Goal: Task Accomplishment & Management: Manage account settings

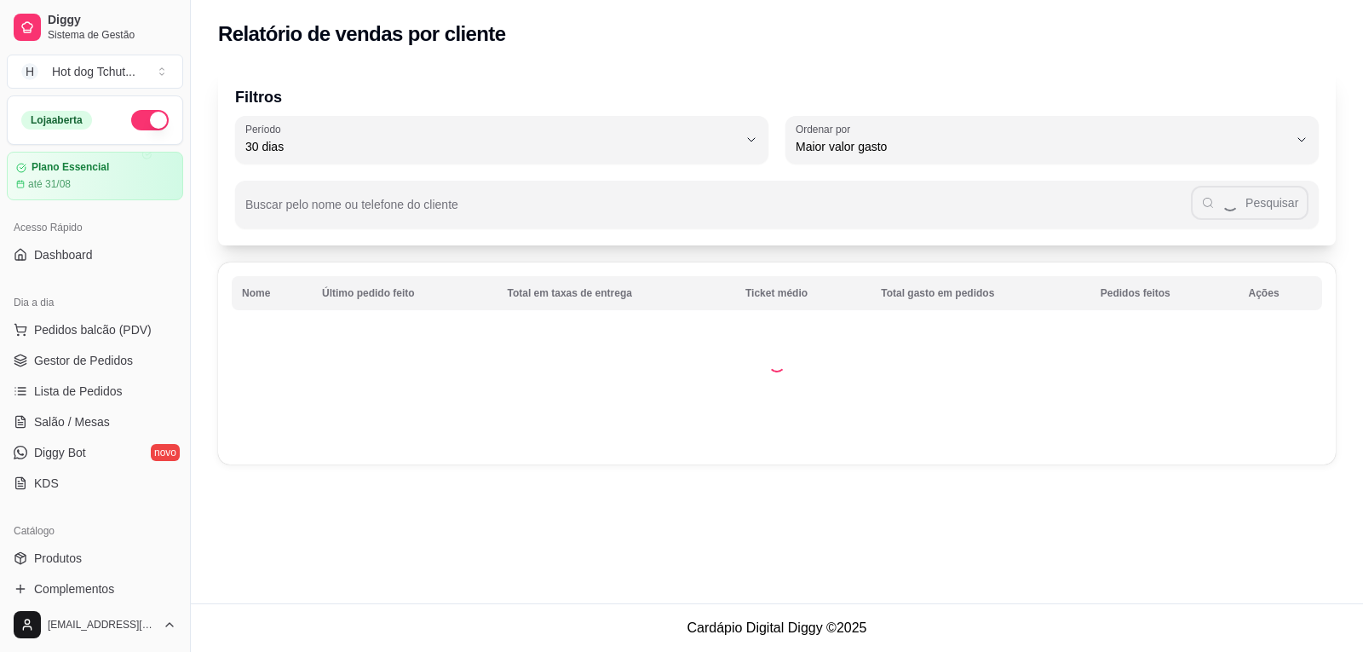
select select "30"
select select "HIGHEST_TOTAL_SPENT_WITH_ORDERS"
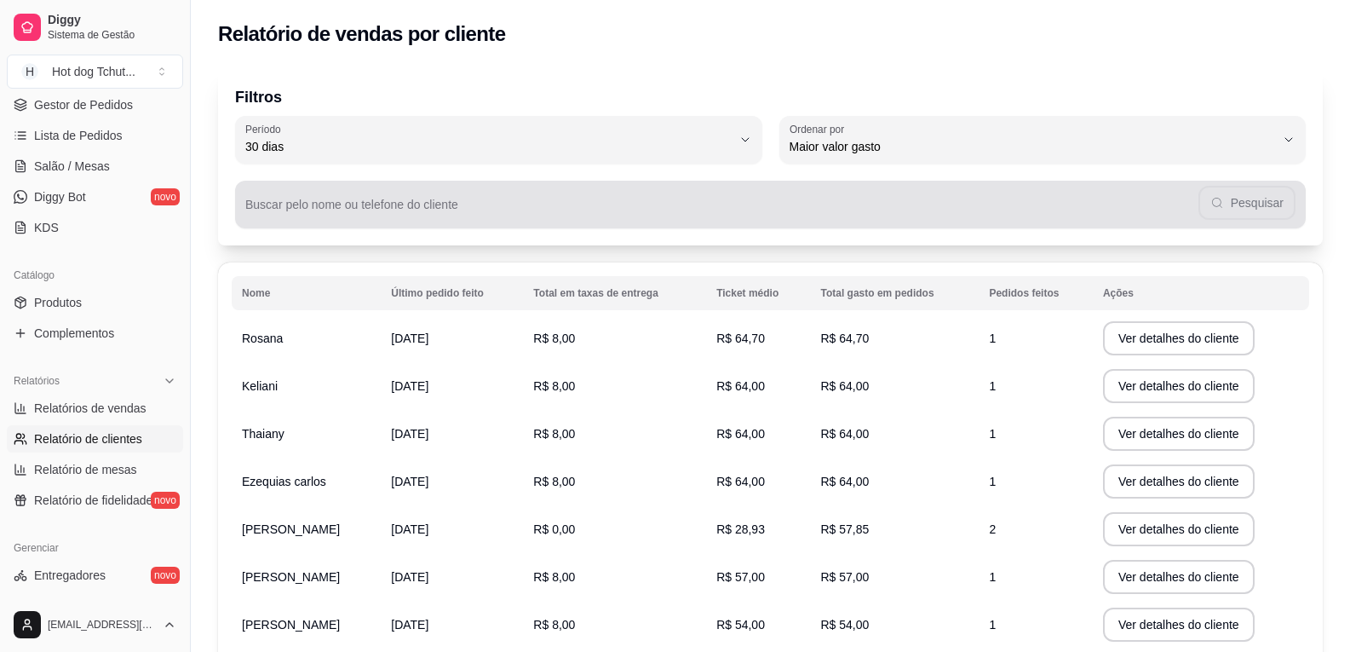
click at [753, 209] on input "Buscar pelo nome ou telefone do cliente" at bounding box center [721, 211] width 953 height 17
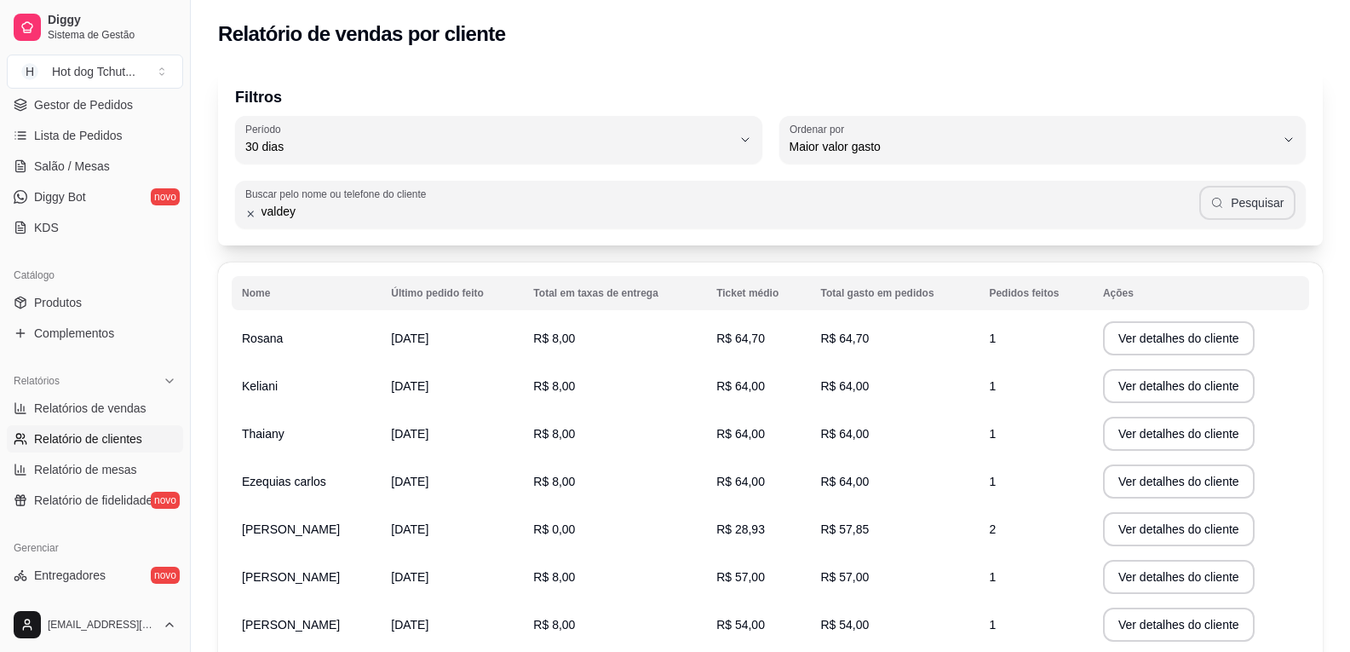
click at [1248, 201] on button "Pesquisar" at bounding box center [1248, 203] width 96 height 34
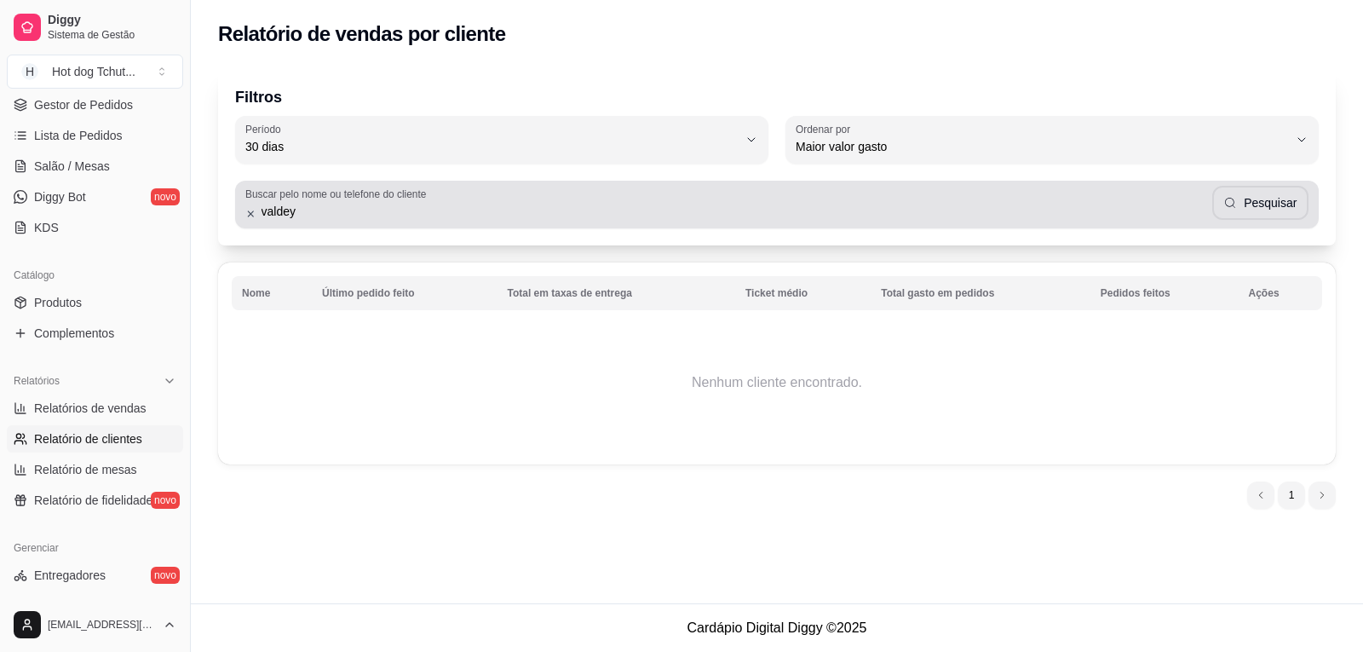
click at [928, 192] on div "valdey Pesquisar" at bounding box center [776, 204] width 1063 height 34
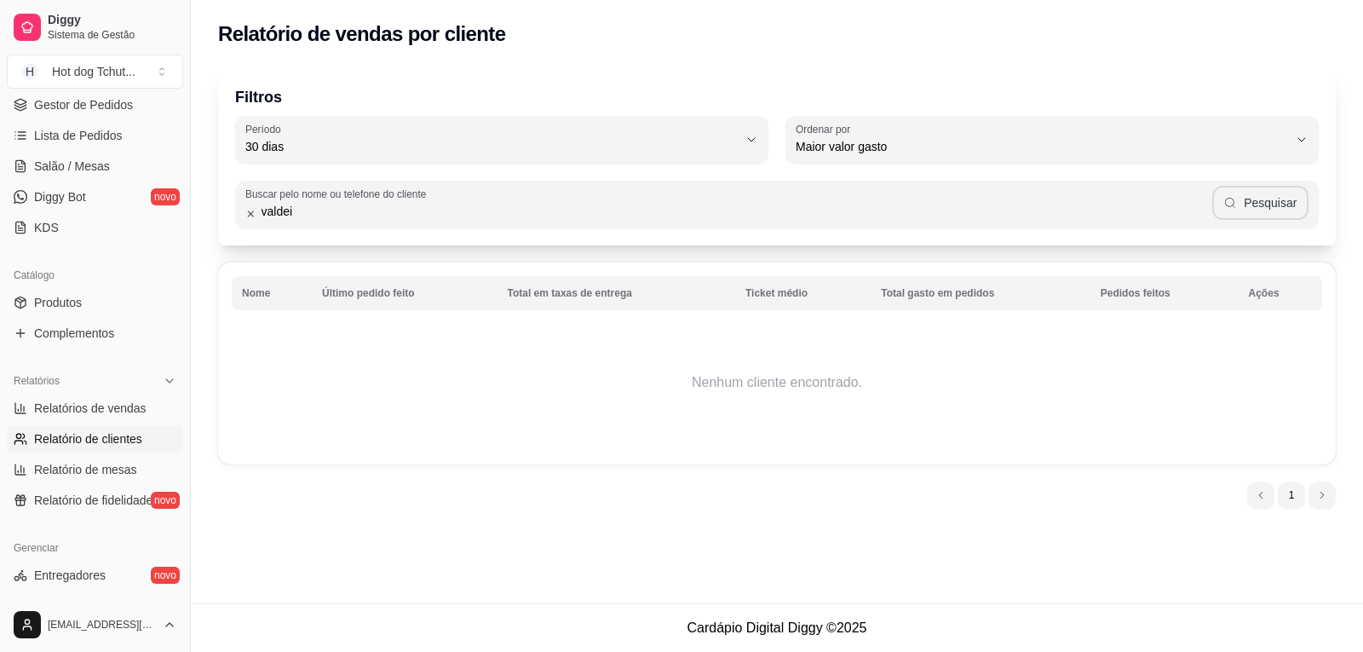
click at [1264, 211] on button "Pesquisar" at bounding box center [1260, 203] width 96 height 34
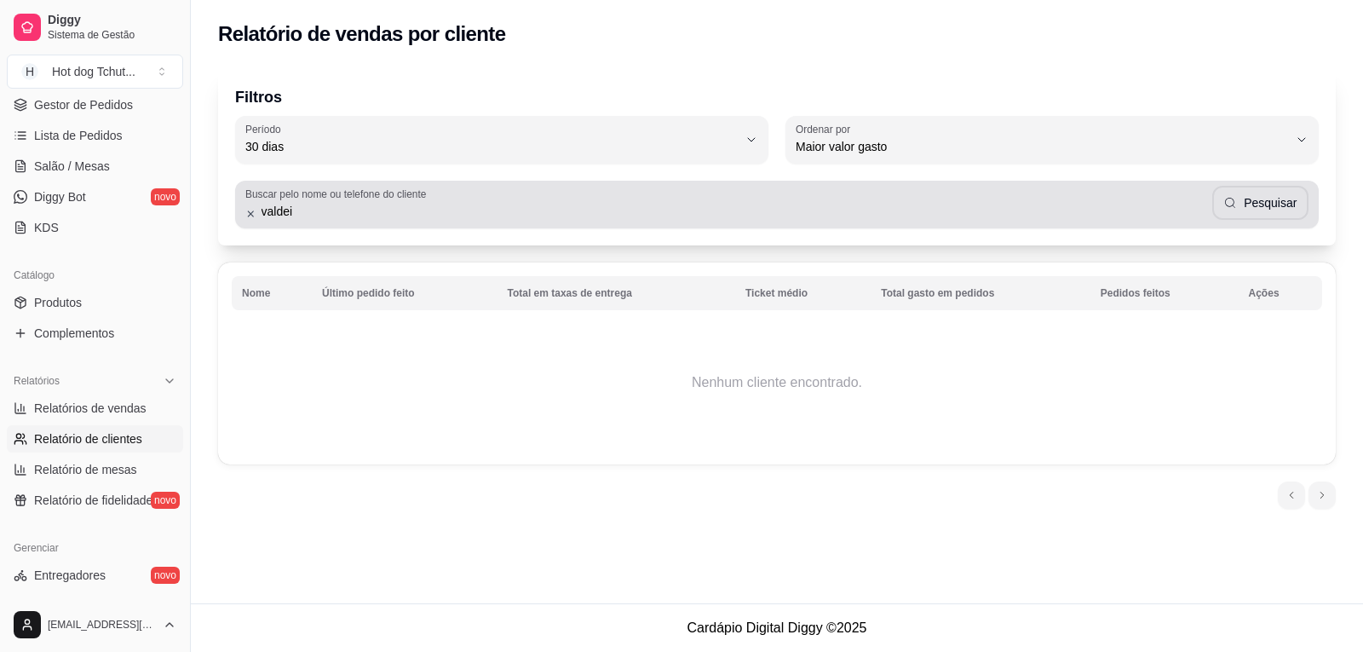
click at [713, 226] on div "Buscar pelo nome ou telefone do cliente valdei Pesquisar" at bounding box center [777, 205] width 1084 height 48
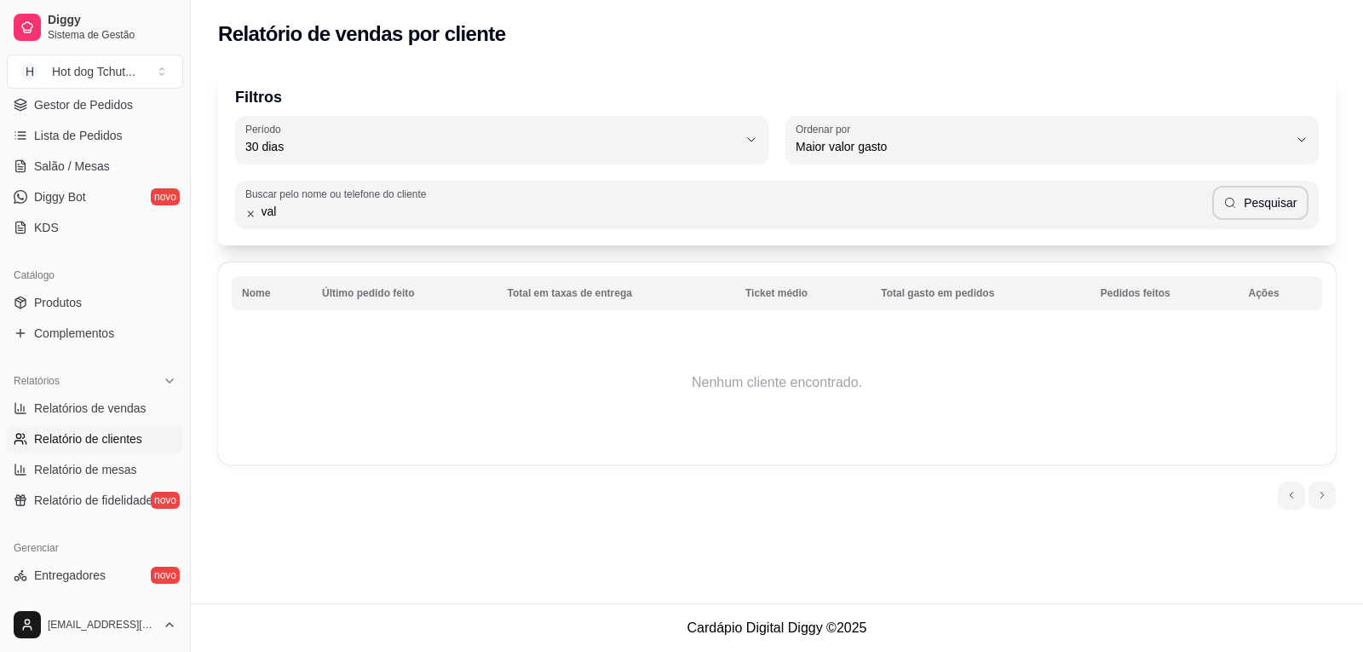
type input "val"
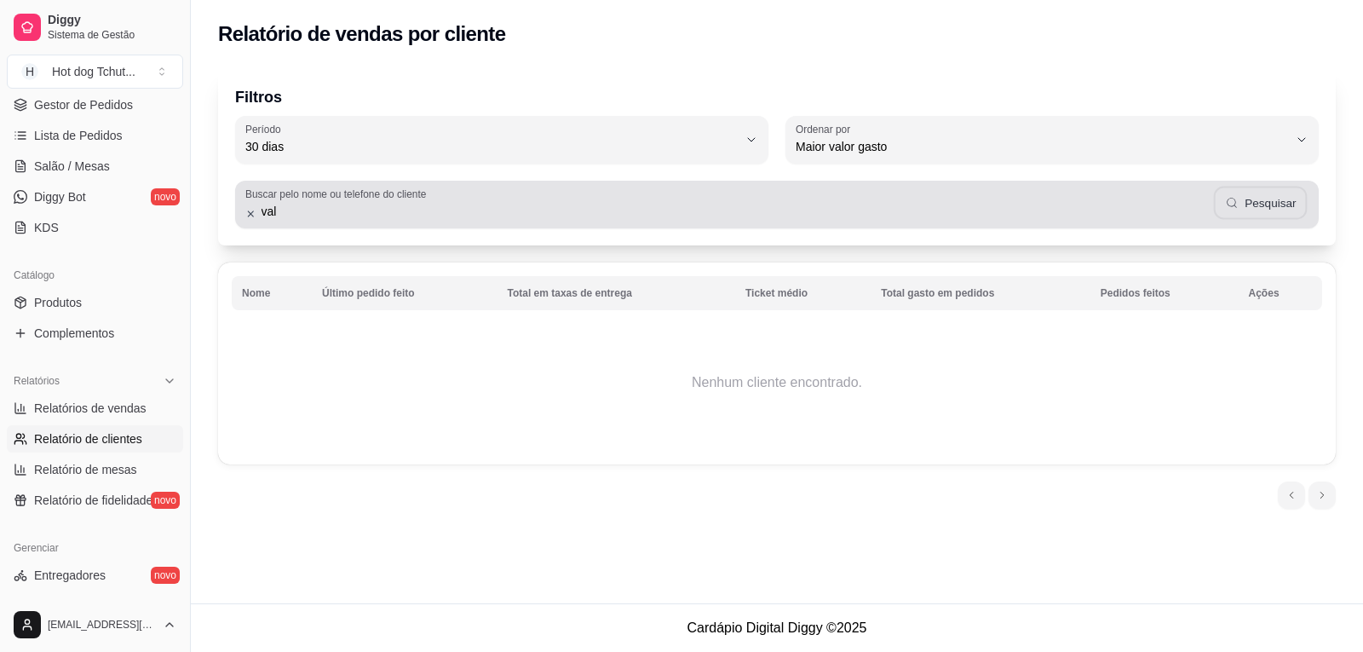
click at [1280, 209] on button "Pesquisar" at bounding box center [1260, 203] width 94 height 33
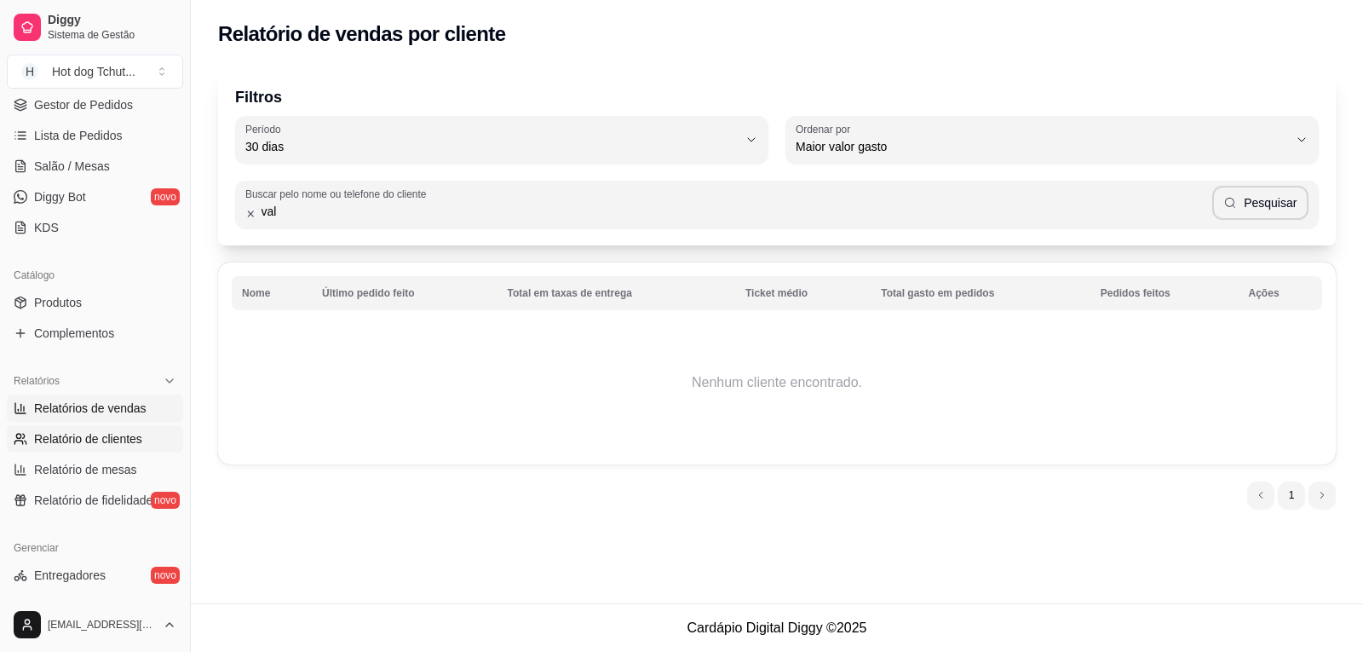
click at [91, 402] on span "Relatórios de vendas" at bounding box center [90, 408] width 112 height 17
select select "ALL"
select select "0"
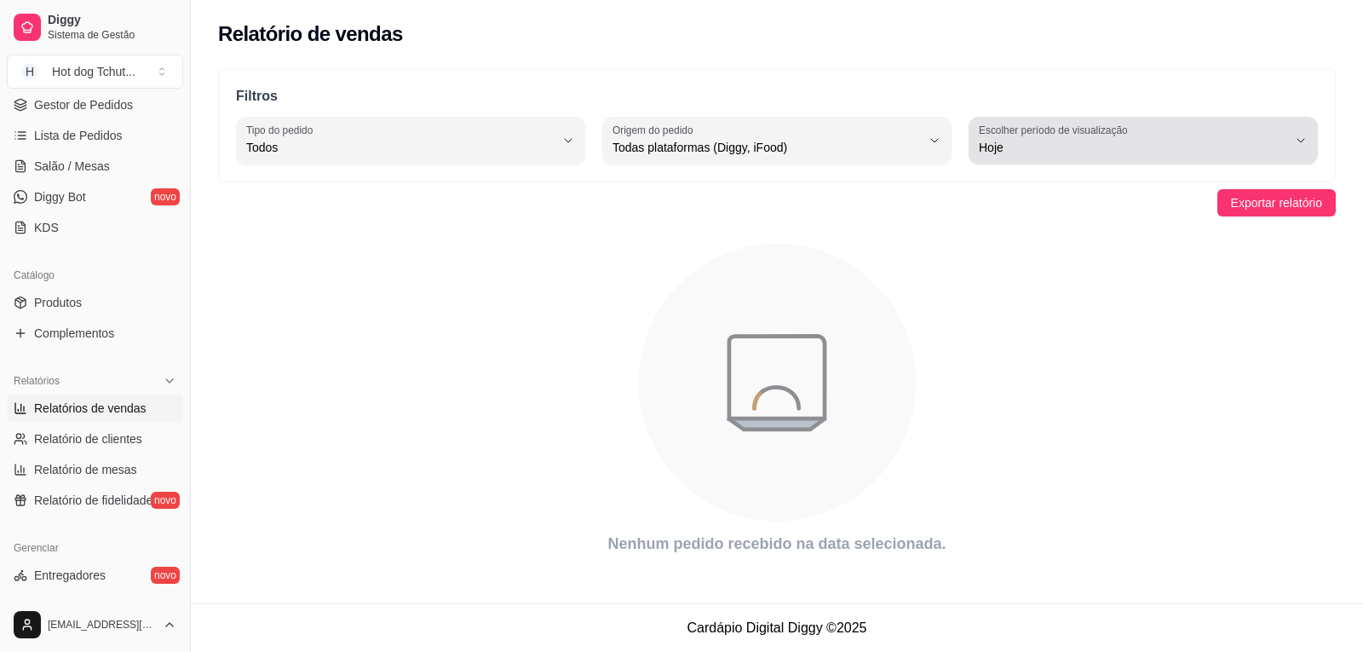
click at [1028, 136] on label "Escolher período de visualização" at bounding box center [1056, 130] width 154 height 14
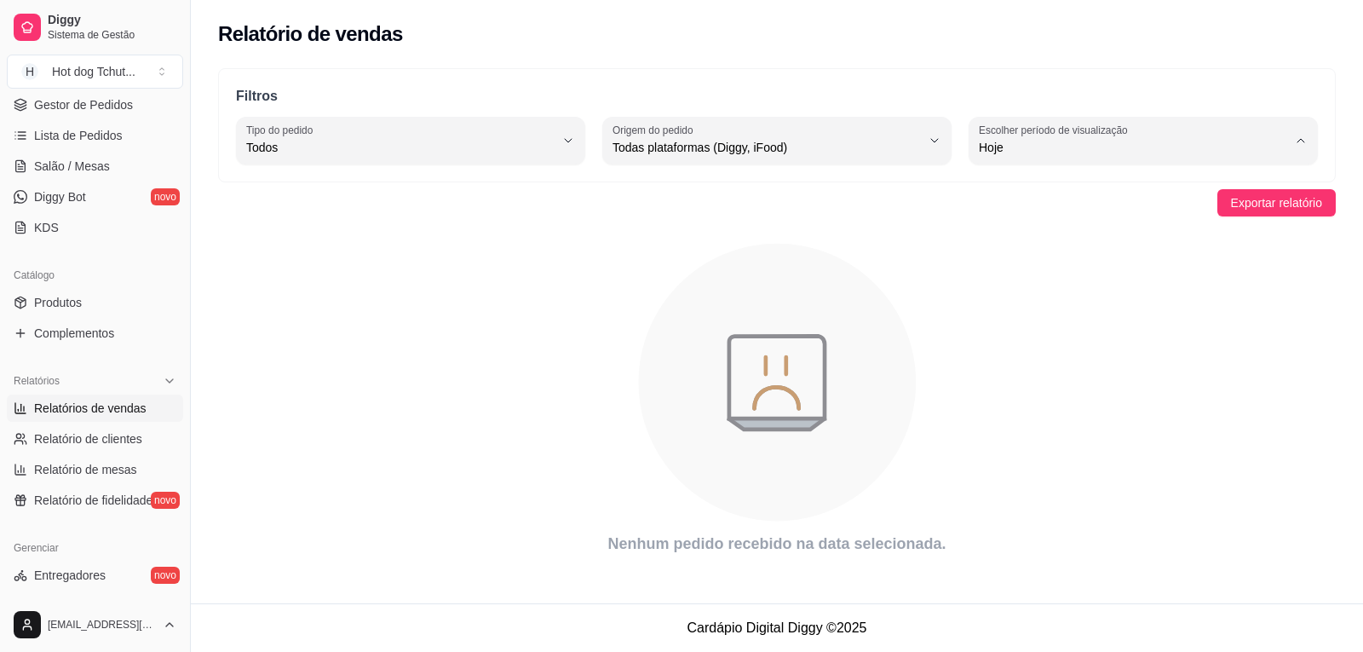
click at [1025, 219] on span "Ontem" at bounding box center [1135, 216] width 293 height 16
type input "1"
select select "1"
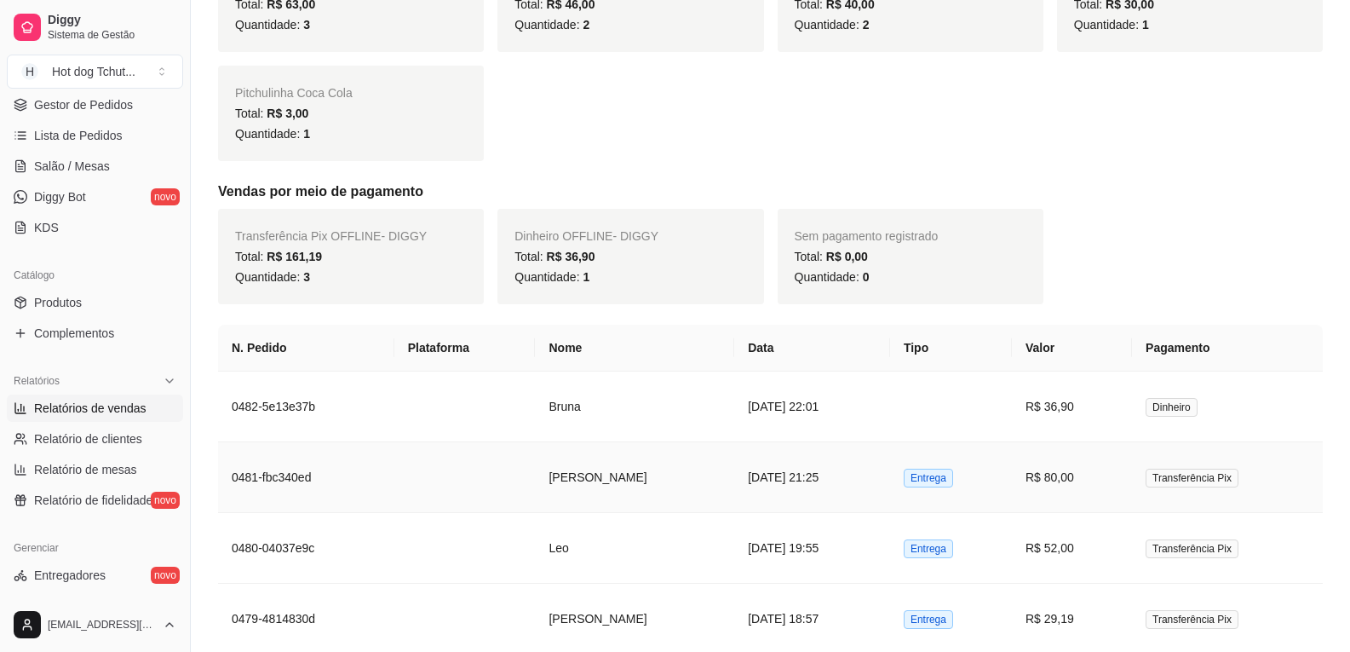
scroll to position [426, 0]
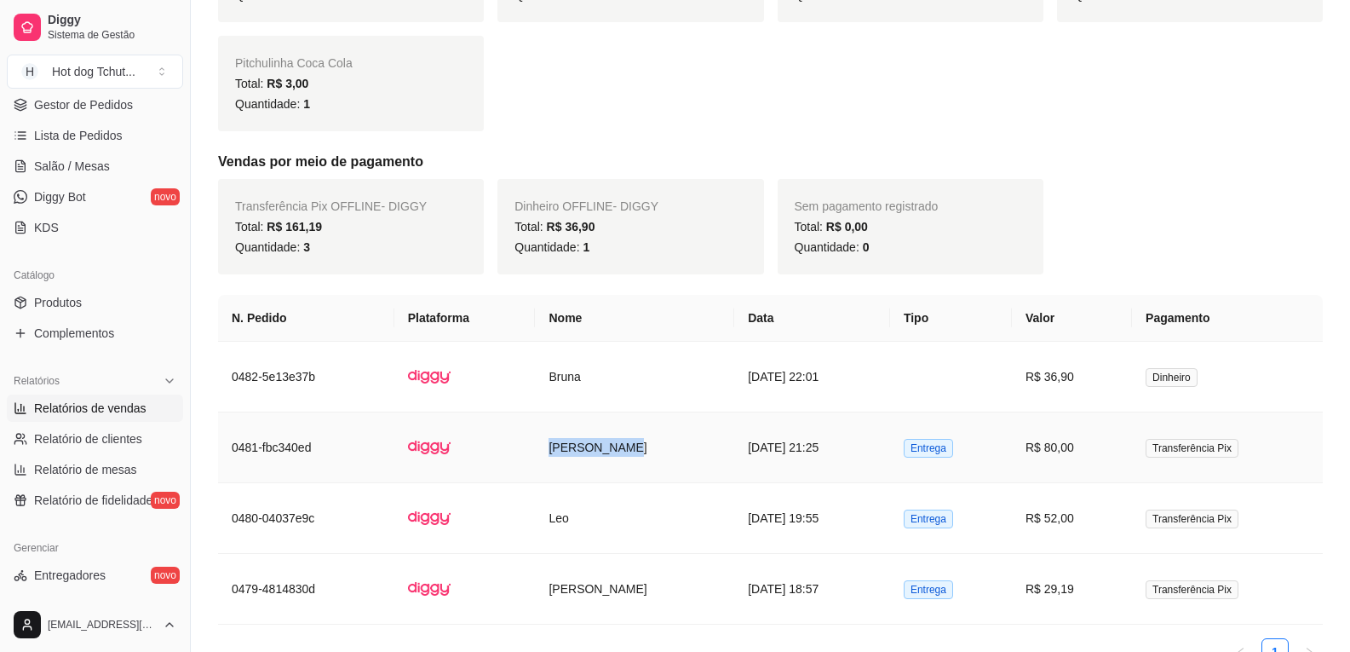
drag, startPoint x: 521, startPoint y: 451, endPoint x: 590, endPoint y: 441, distance: 69.8
click at [590, 441] on td "[PERSON_NAME]" at bounding box center [634, 447] width 199 height 71
copy td "[PERSON_NAME]"
click at [75, 446] on span "Relatório de clientes" at bounding box center [88, 438] width 108 height 17
select select "30"
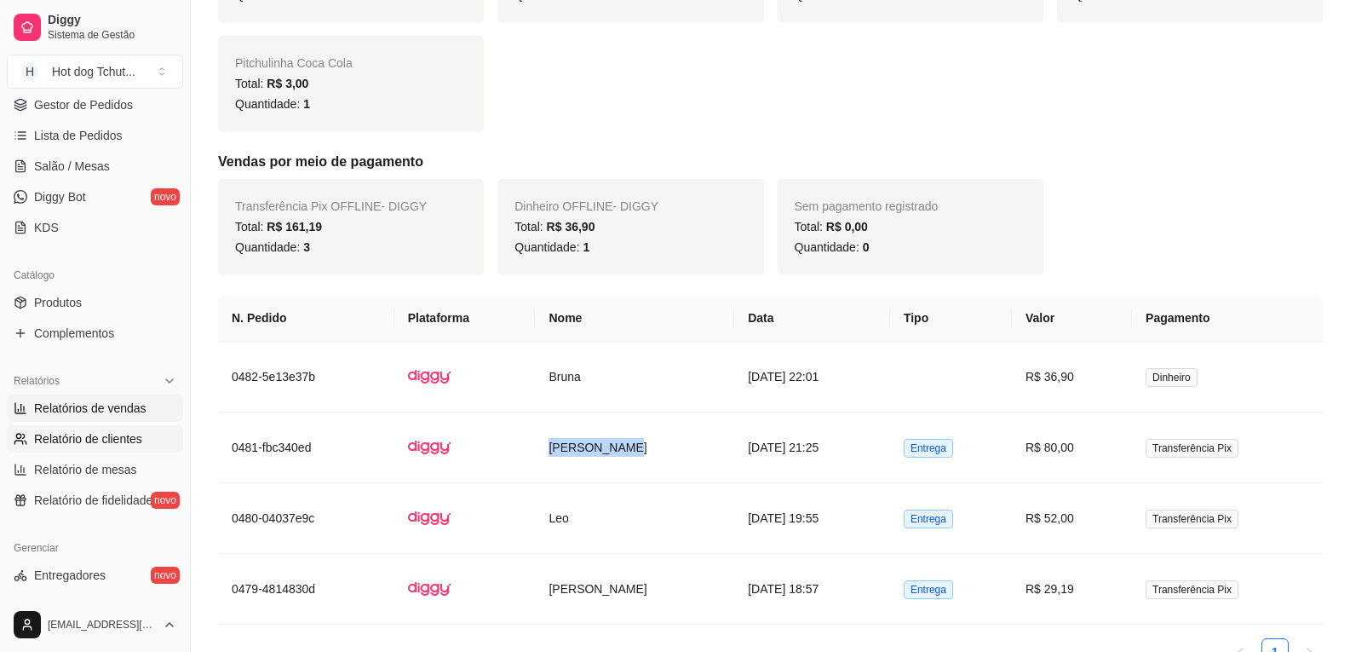
select select "HIGHEST_TOTAL_SPENT_WITH_ORDERS"
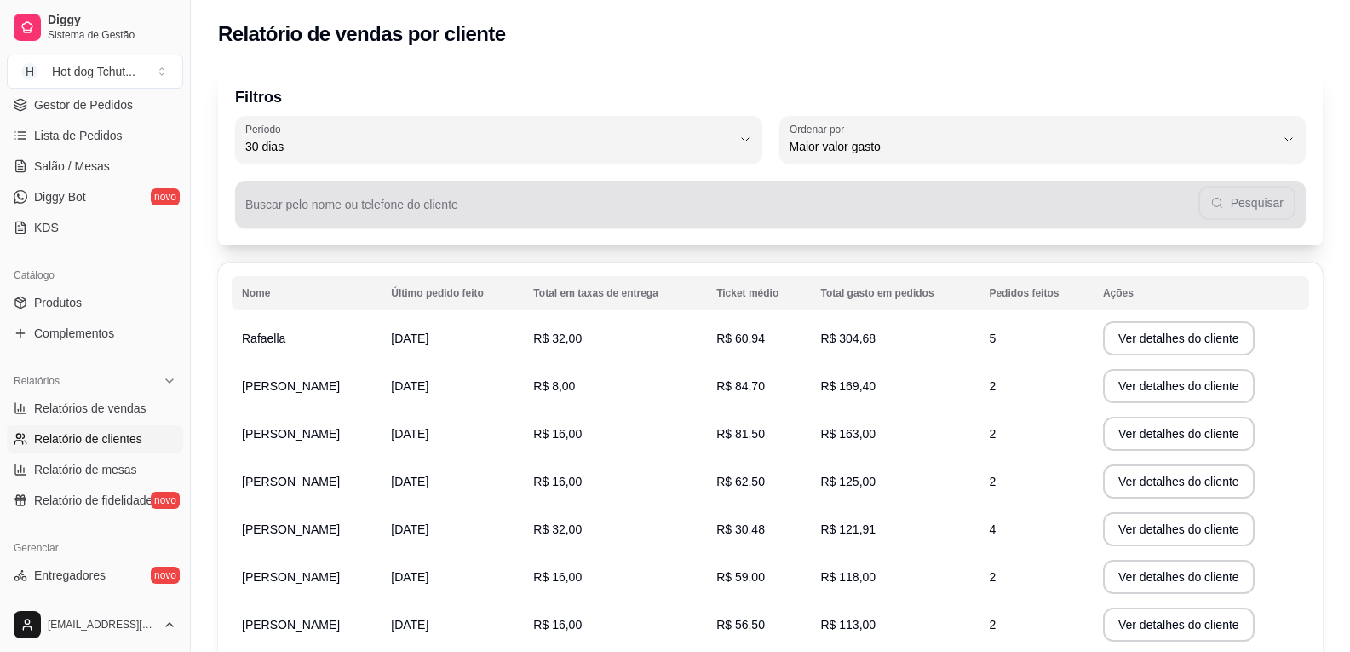
drag, startPoint x: 373, startPoint y: 201, endPoint x: 308, endPoint y: 208, distance: 65.1
click at [308, 208] on input "Buscar pelo nome ou telefone do cliente" at bounding box center [721, 211] width 953 height 17
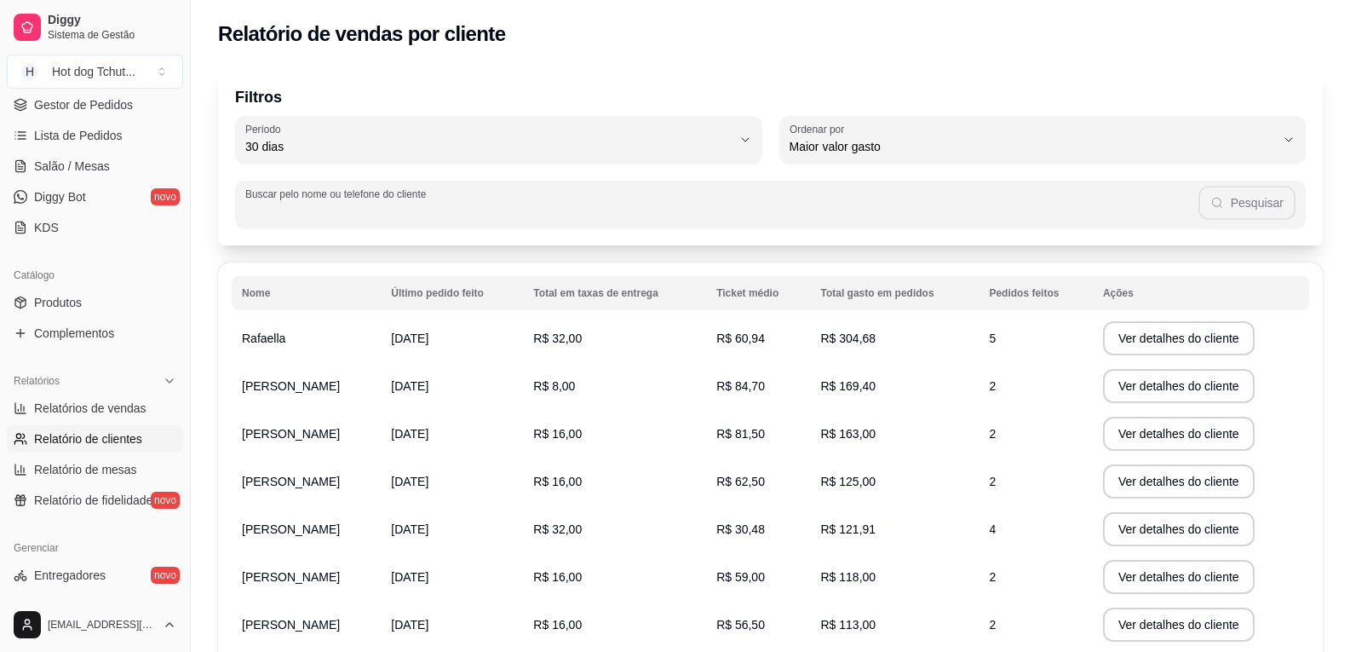
paste input "[PERSON_NAME]"
type input "[PERSON_NAME]"
click at [1237, 203] on button "Pesquisar" at bounding box center [1248, 203] width 96 height 34
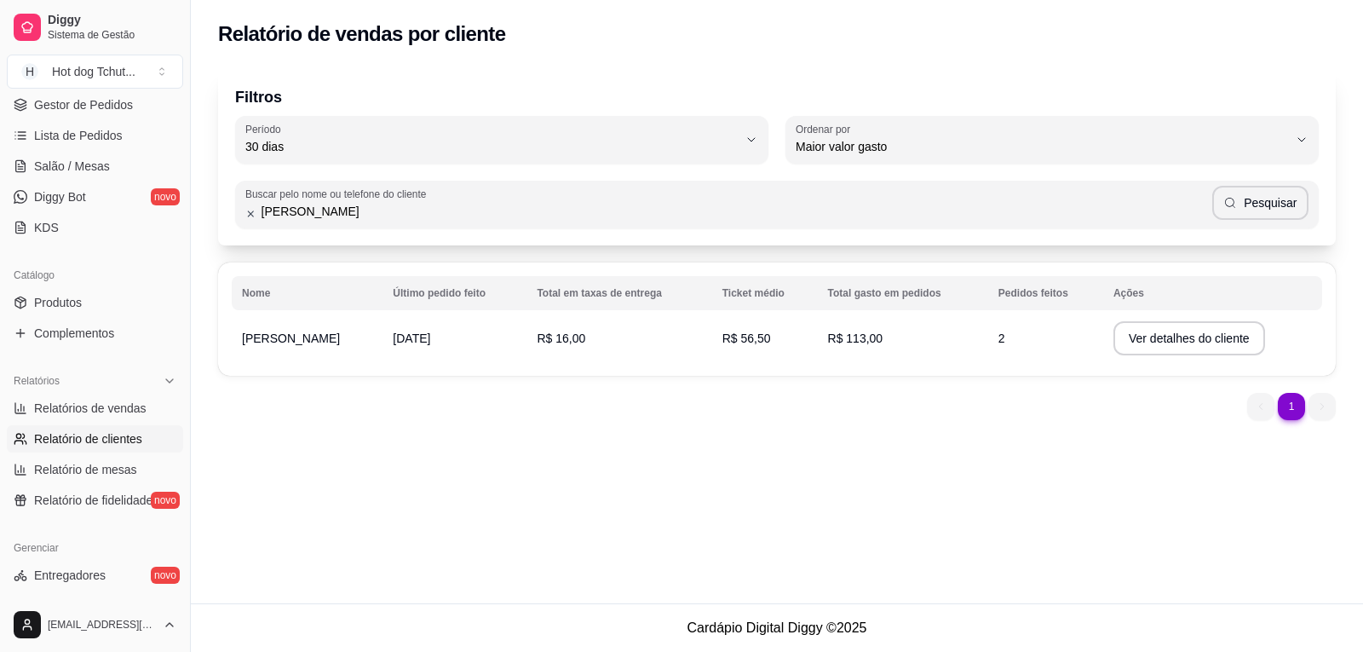
click at [81, 435] on span "Relatório de clientes" at bounding box center [88, 438] width 108 height 17
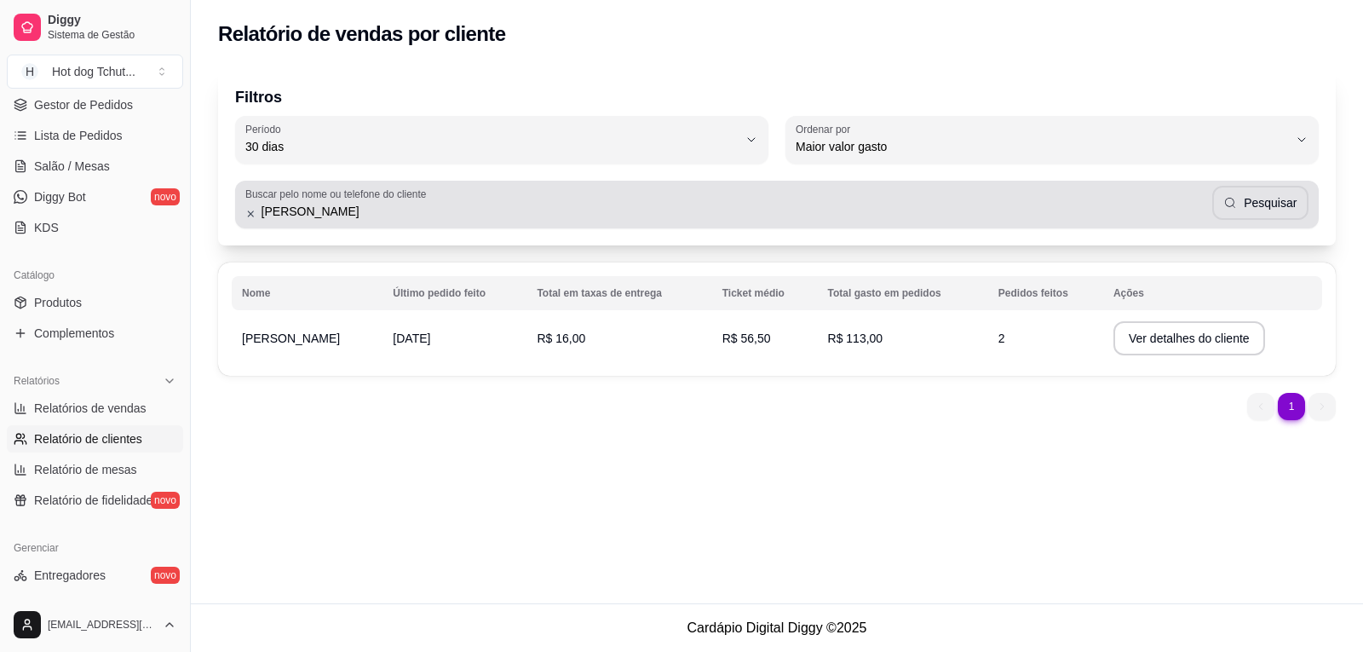
click at [247, 218] on icon at bounding box center [250, 214] width 11 height 12
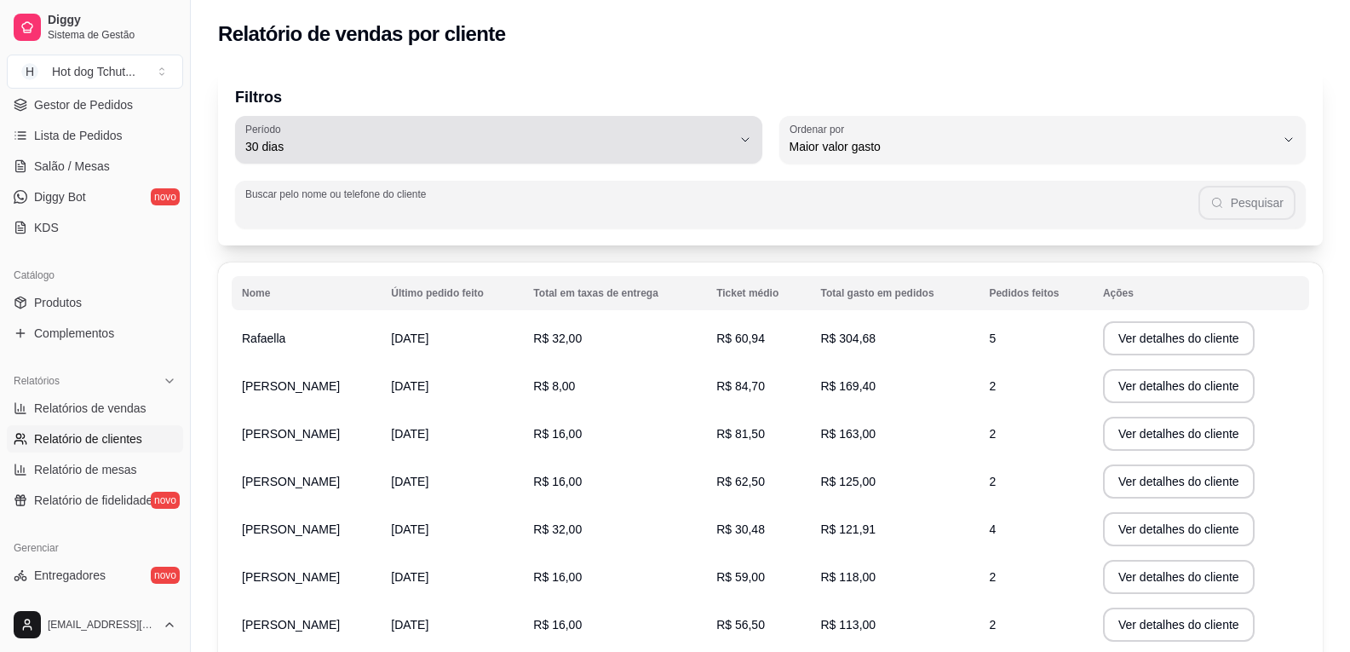
click at [728, 144] on span "30 dias" at bounding box center [488, 146] width 487 height 17
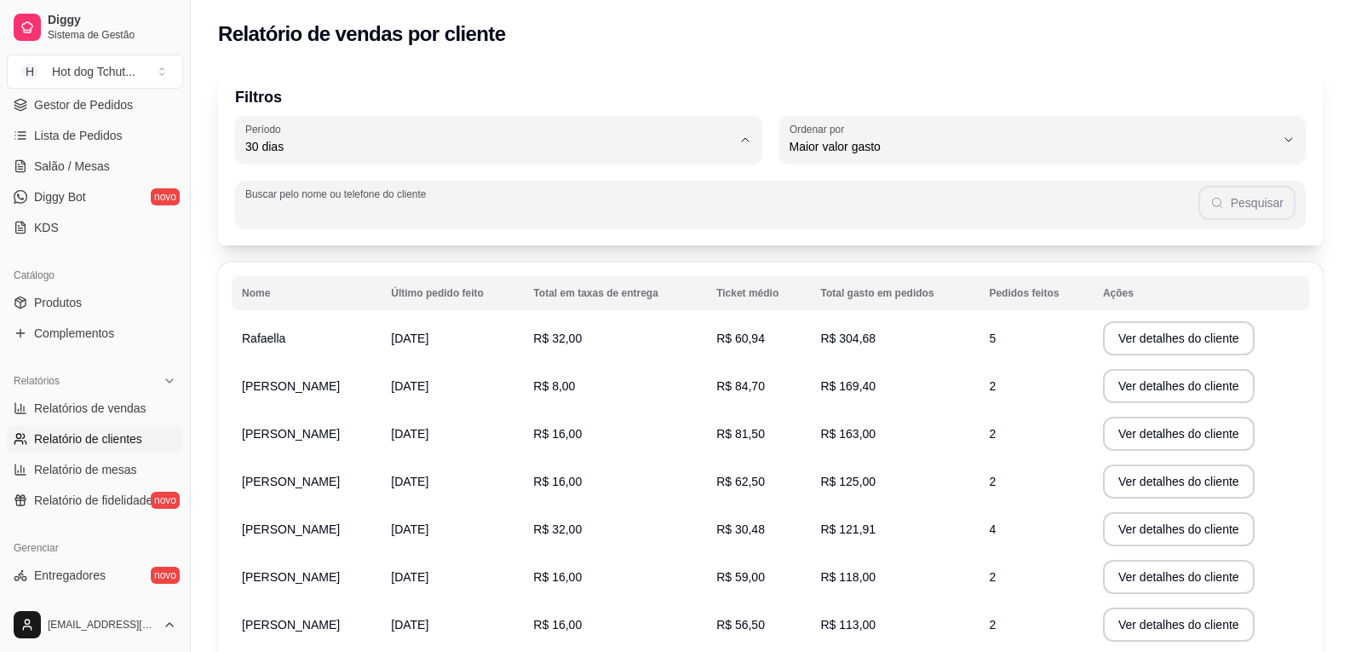
click at [603, 360] on span "60 dias" at bounding box center [491, 354] width 464 height 16
type input "60"
select select "60"
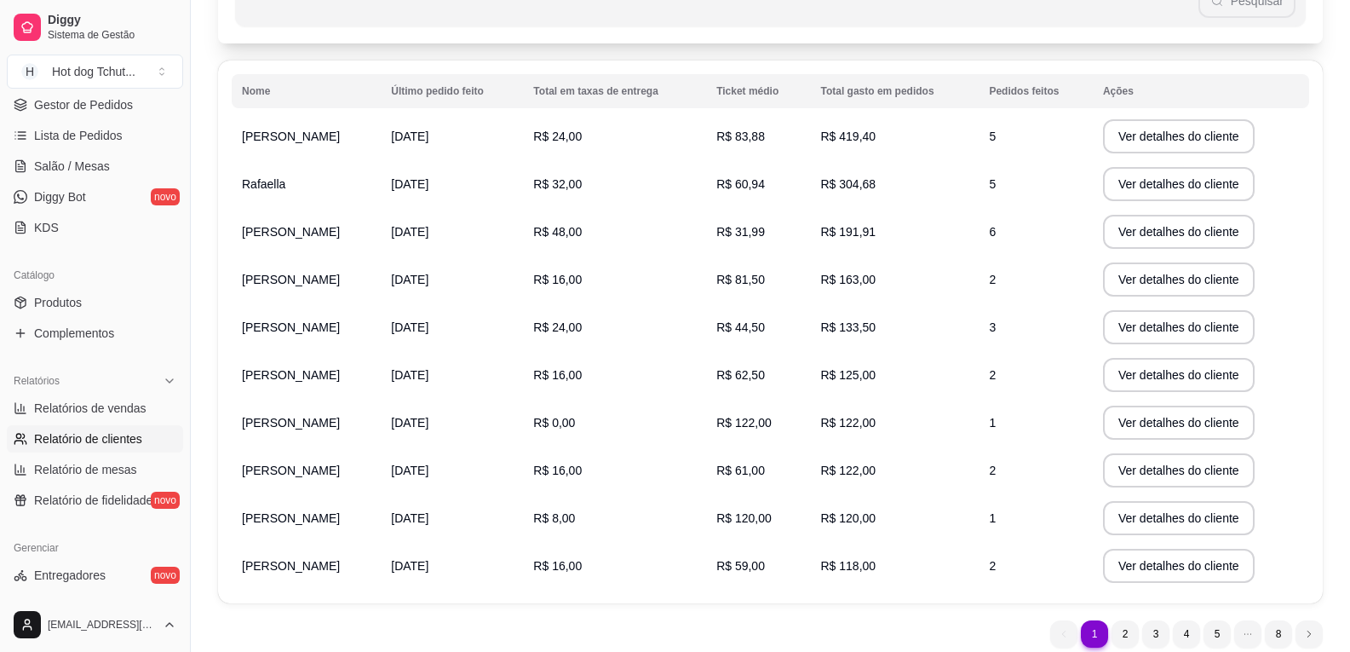
scroll to position [11, 0]
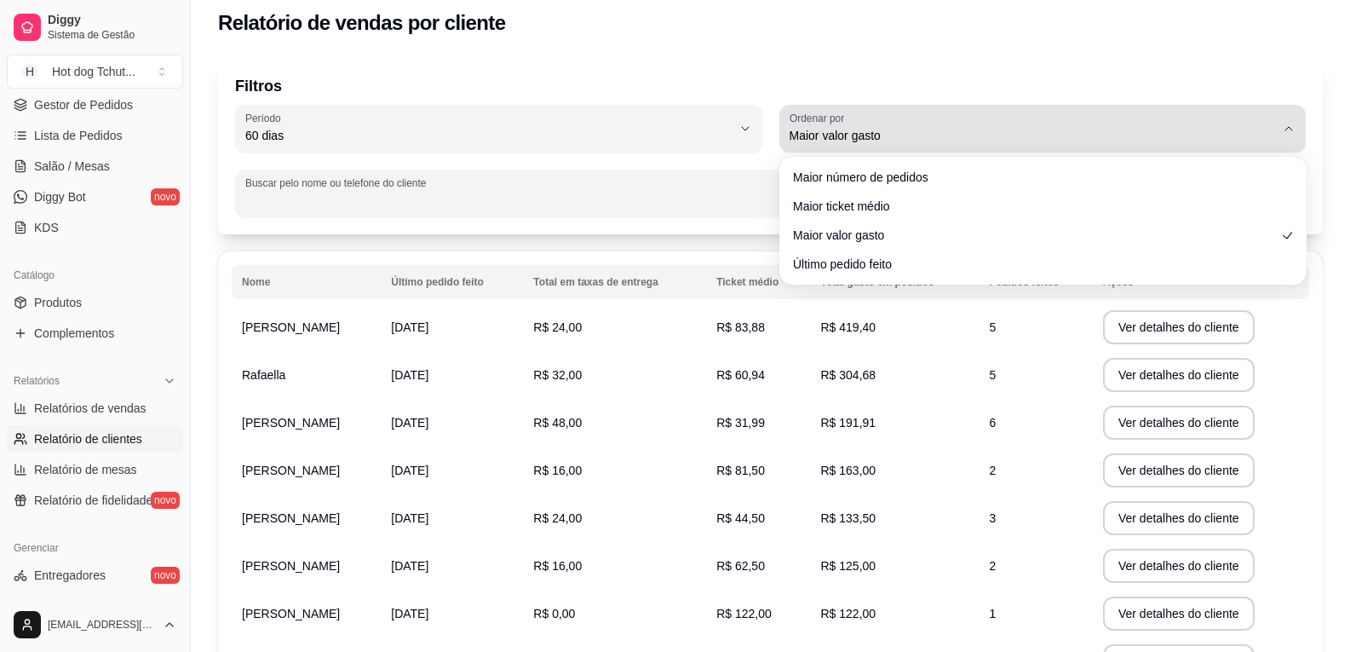
click at [865, 136] on span "Maior valor gasto" at bounding box center [1033, 135] width 487 height 17
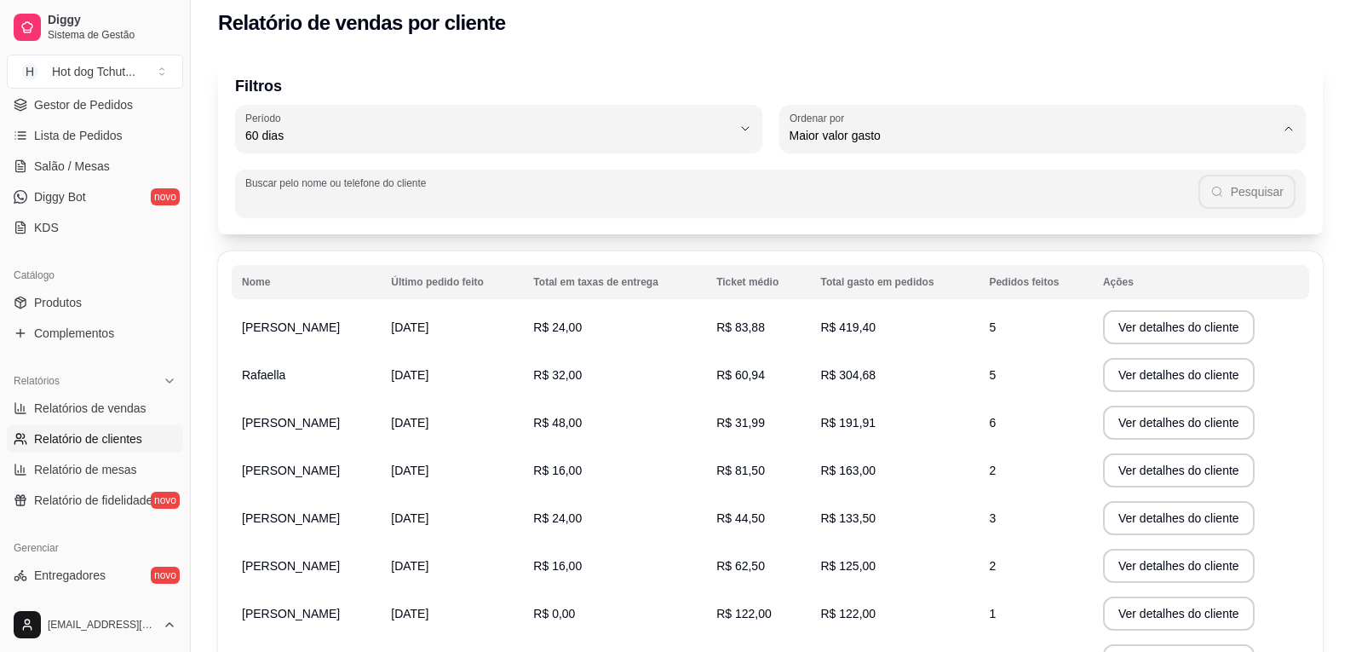
click at [867, 175] on span "Maior número de pedidos" at bounding box center [1035, 176] width 464 height 16
type input "HIGHEST_ORDER_COUNT"
select select "HIGHEST_ORDER_COUNT"
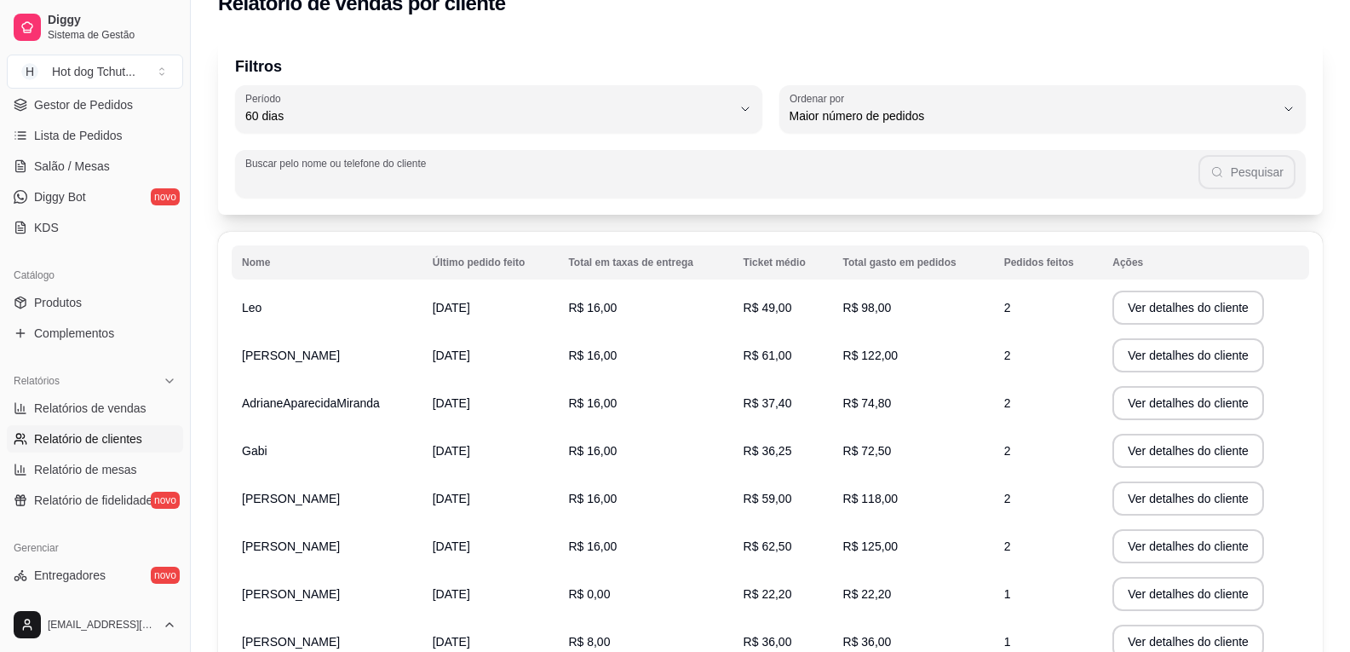
scroll to position [0, 0]
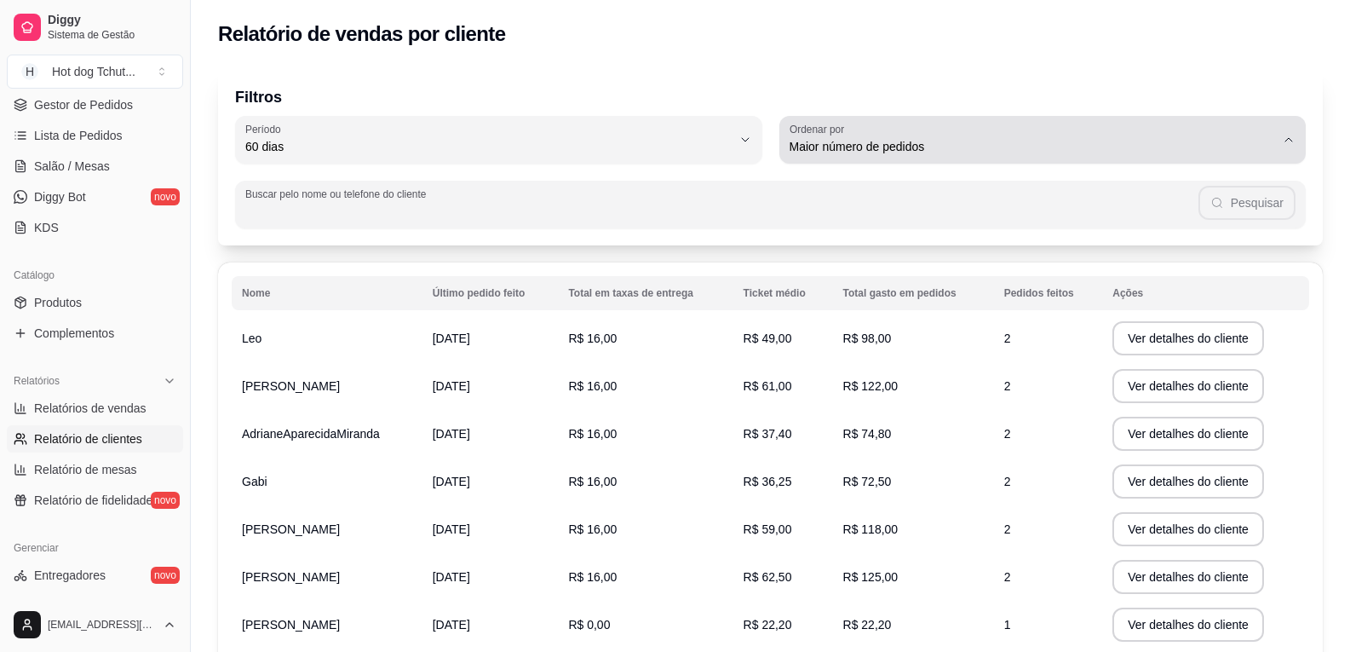
click at [922, 146] on span "Maior número de pedidos" at bounding box center [1033, 146] width 487 height 17
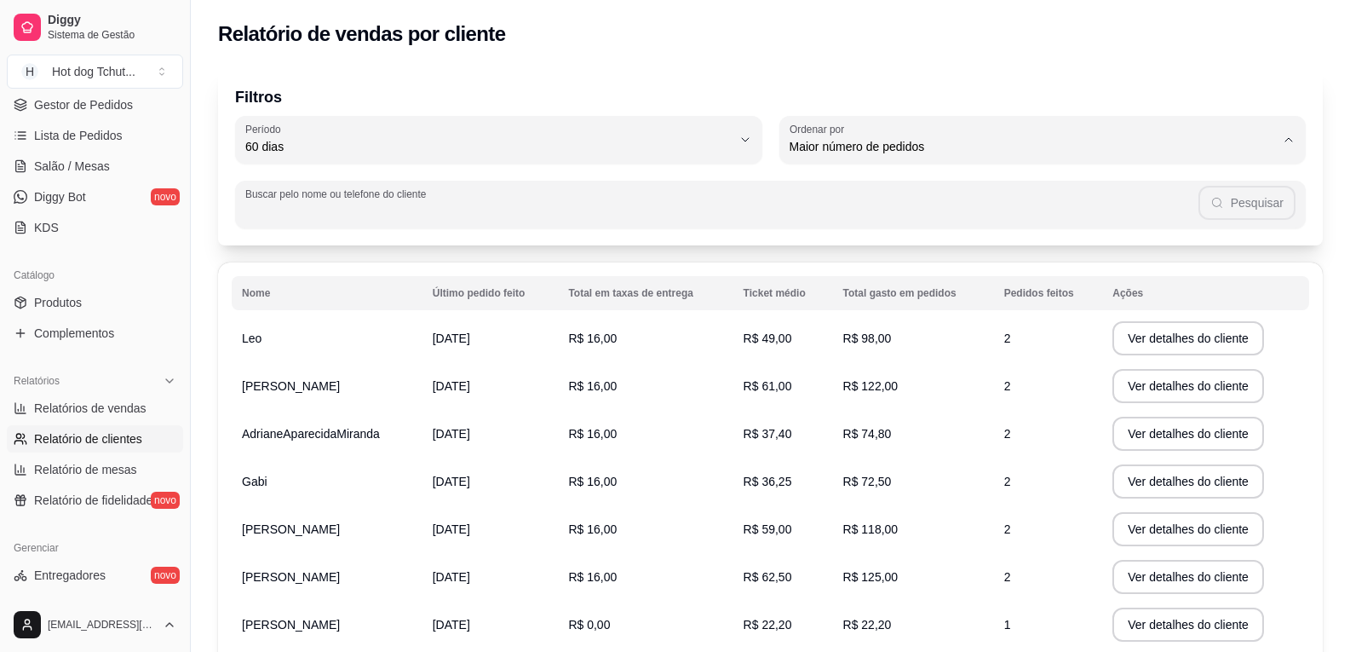
click at [901, 215] on span "Maior ticket médio" at bounding box center [1035, 215] width 464 height 16
type input "HIGHEST_AVERAGE_TICKET"
select select "HIGHEST_AVERAGE_TICKET"
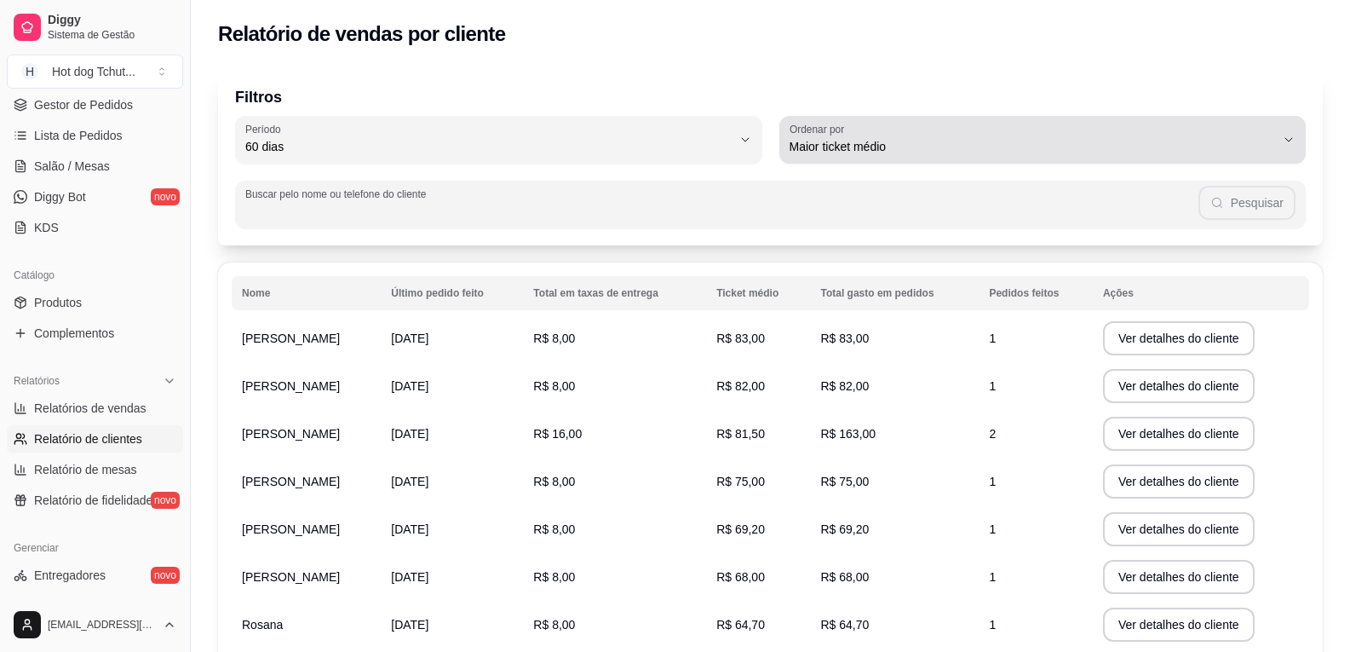
click at [901, 141] on span "Maior ticket médio" at bounding box center [1033, 146] width 487 height 17
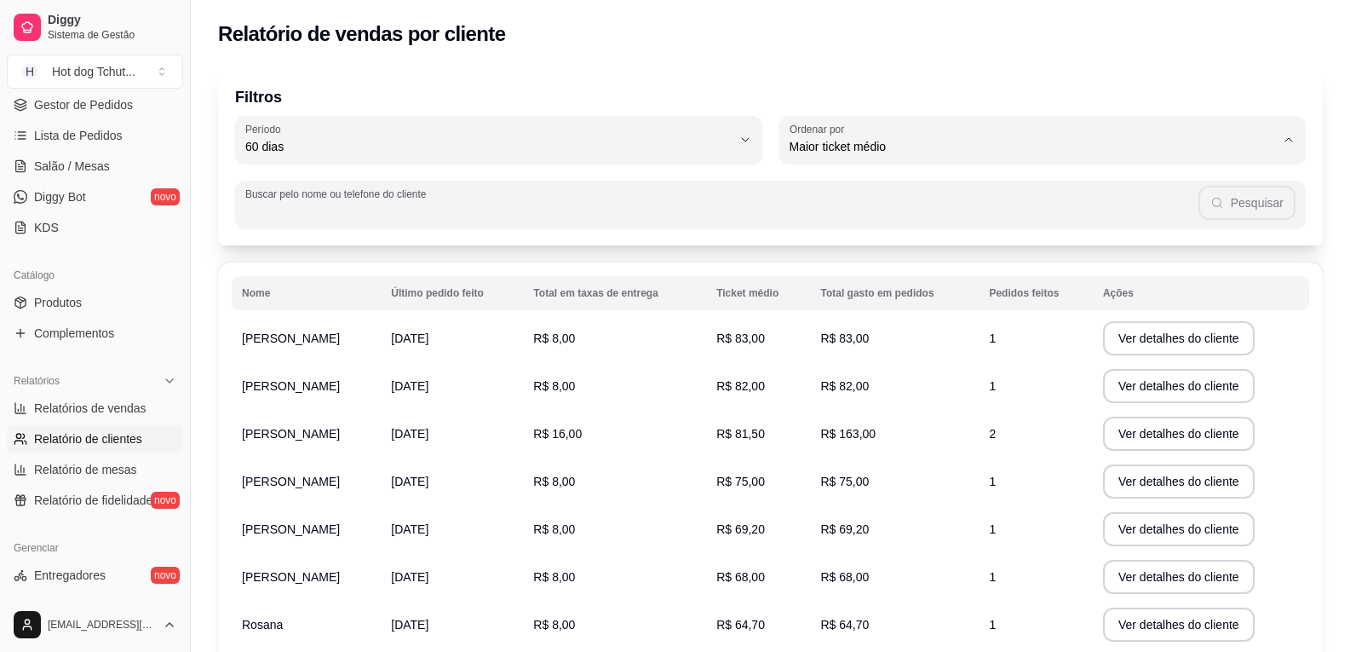
click at [897, 243] on span "Maior valor gasto" at bounding box center [1035, 243] width 464 height 16
type input "HIGHEST_TOTAL_SPENT_WITH_ORDERS"
select select "HIGHEST_TOTAL_SPENT_WITH_ORDERS"
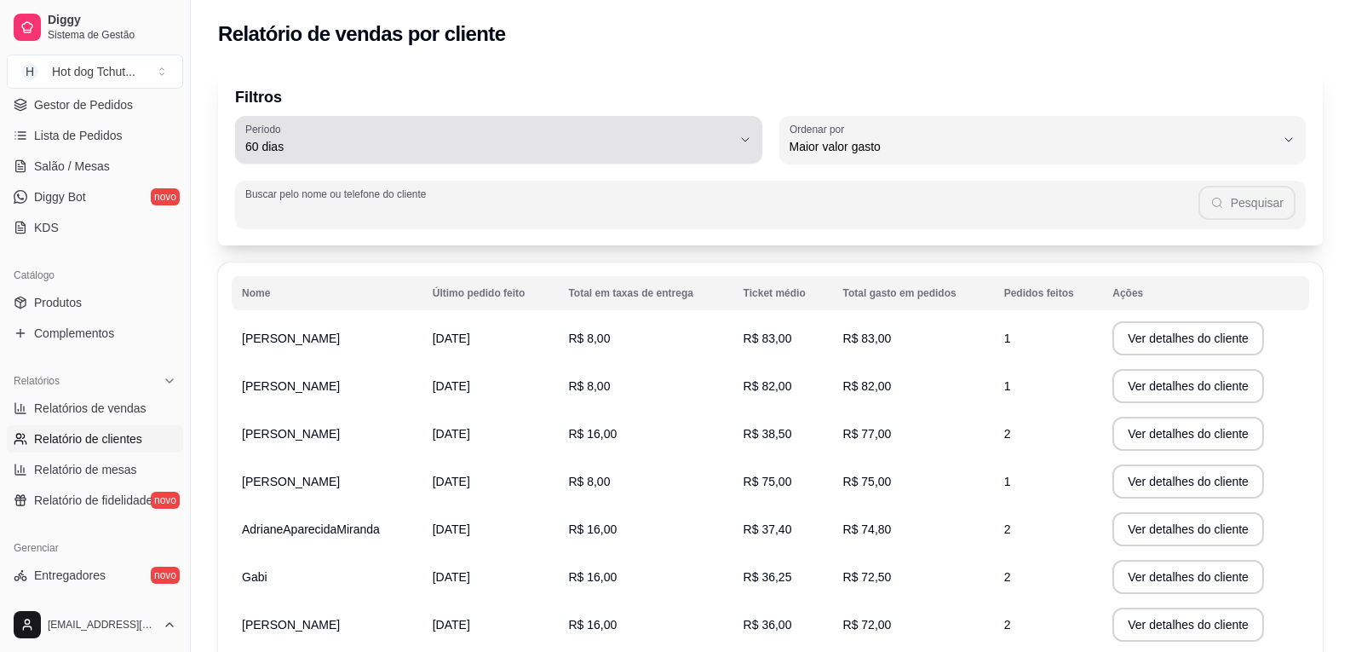
click at [746, 149] on button "Período 60 dias" at bounding box center [498, 140] width 527 height 48
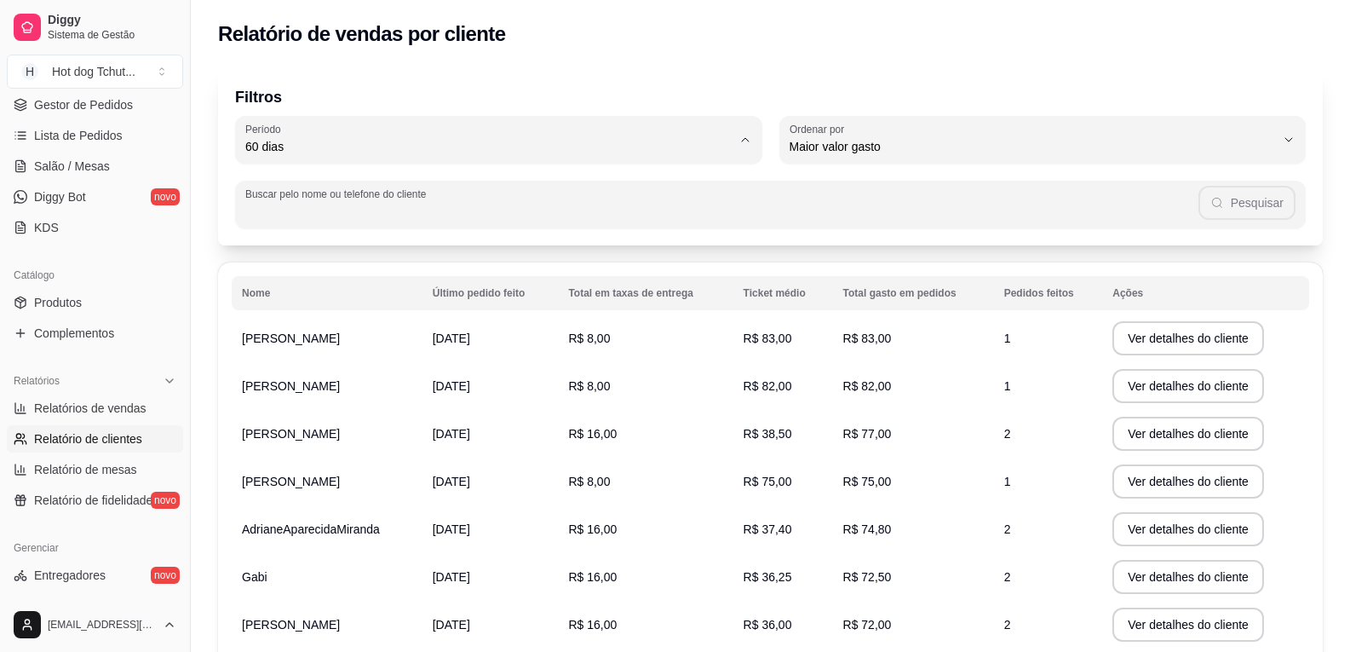
click at [504, 306] on span "30 dias" at bounding box center [491, 299] width 464 height 16
type input "30"
select select "30"
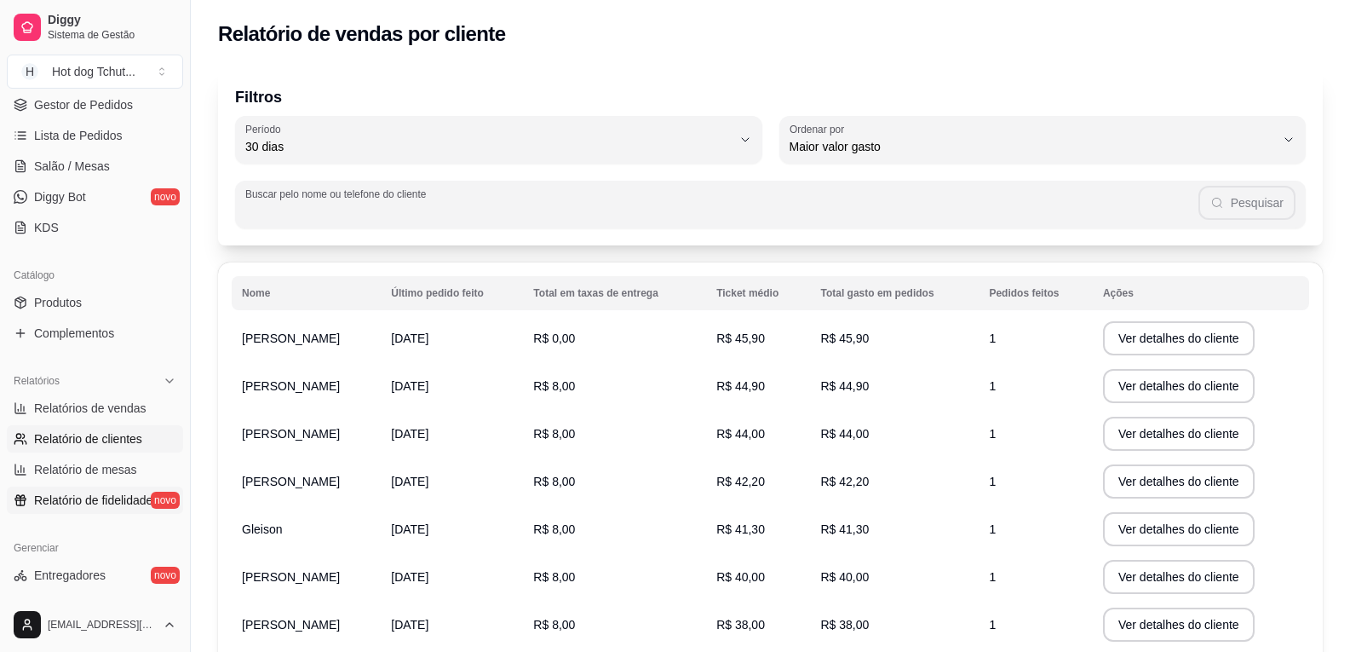
click at [110, 498] on span "Relatório de fidelidade" at bounding box center [93, 500] width 118 height 17
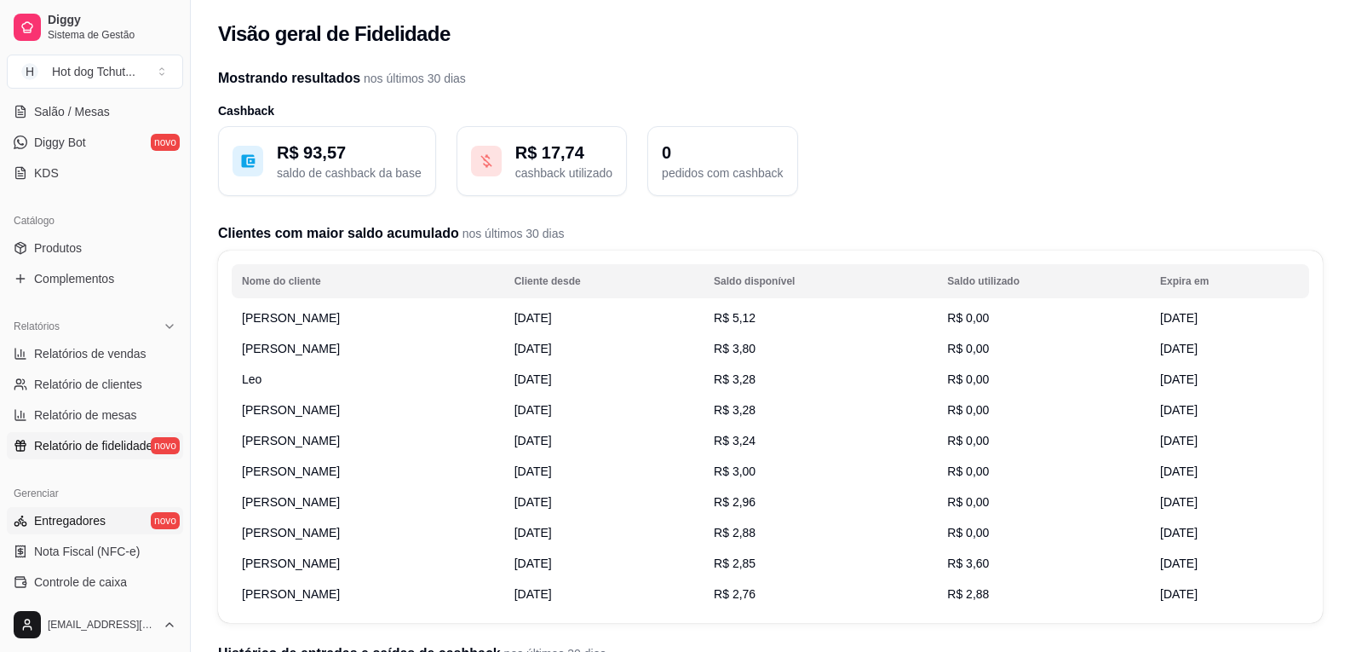
scroll to position [341, 0]
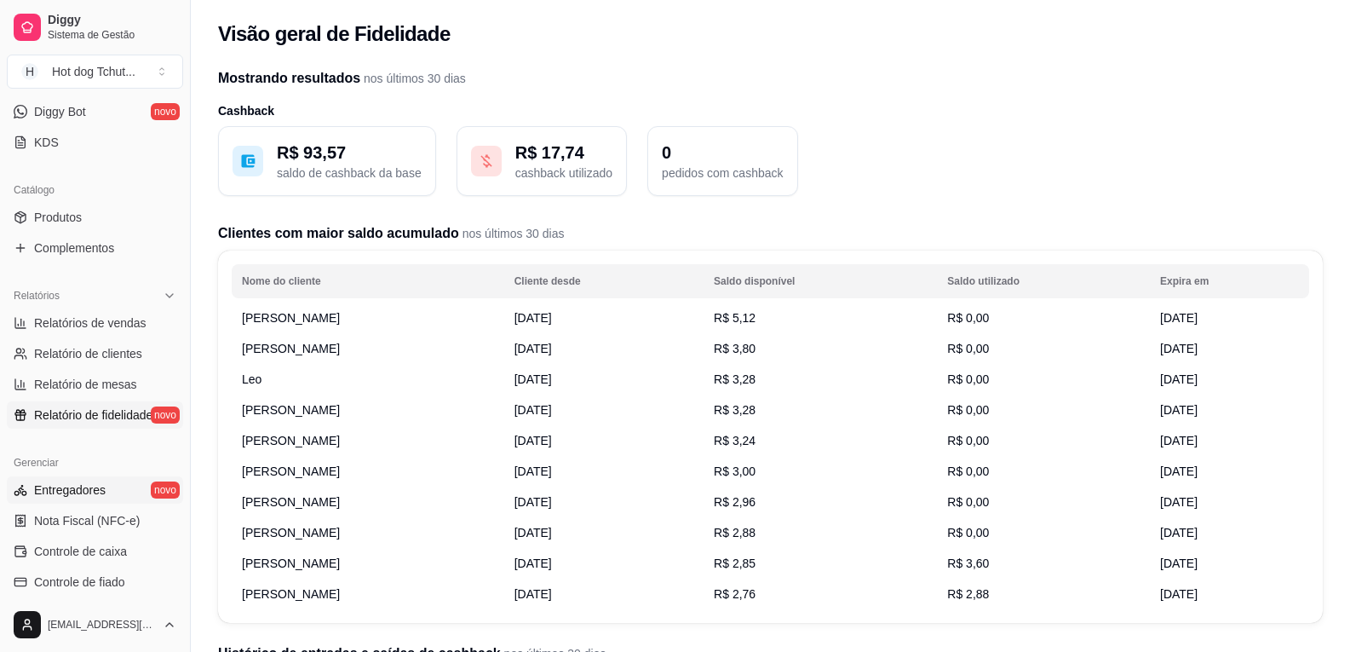
click at [109, 483] on link "Entregadores novo" at bounding box center [95, 489] width 176 height 27
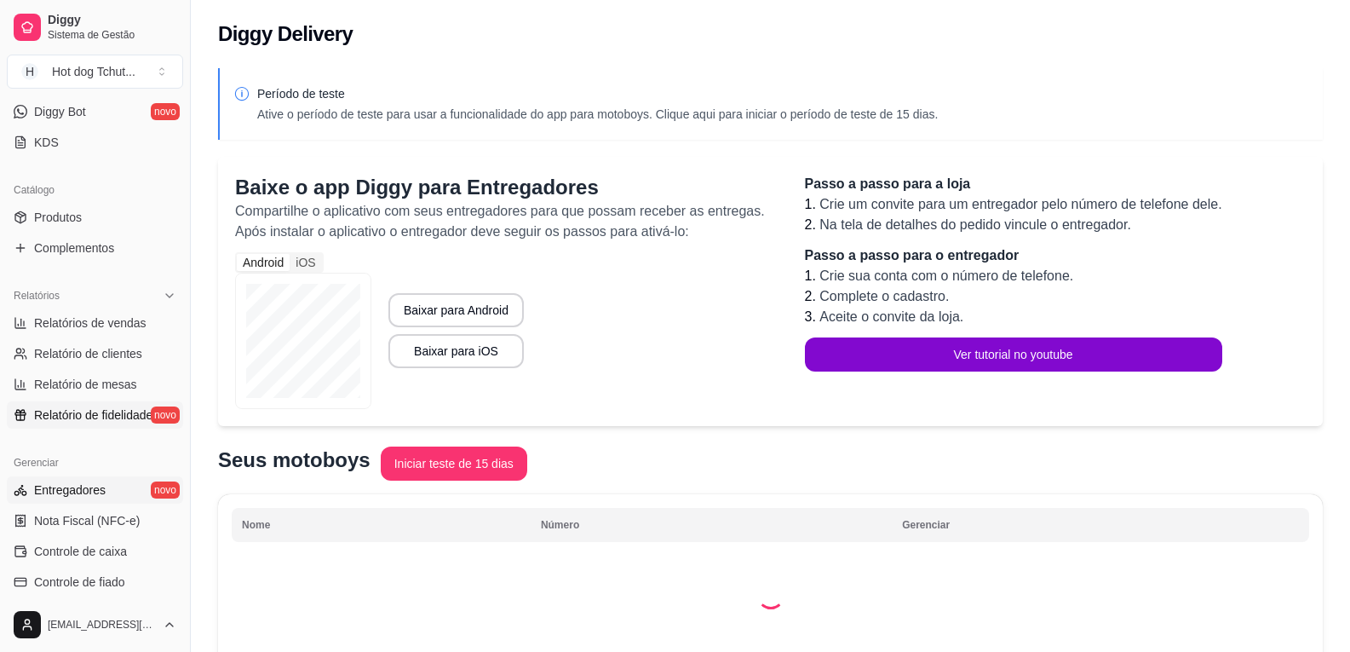
click at [108, 412] on span "Relatório de fidelidade" at bounding box center [93, 414] width 118 height 17
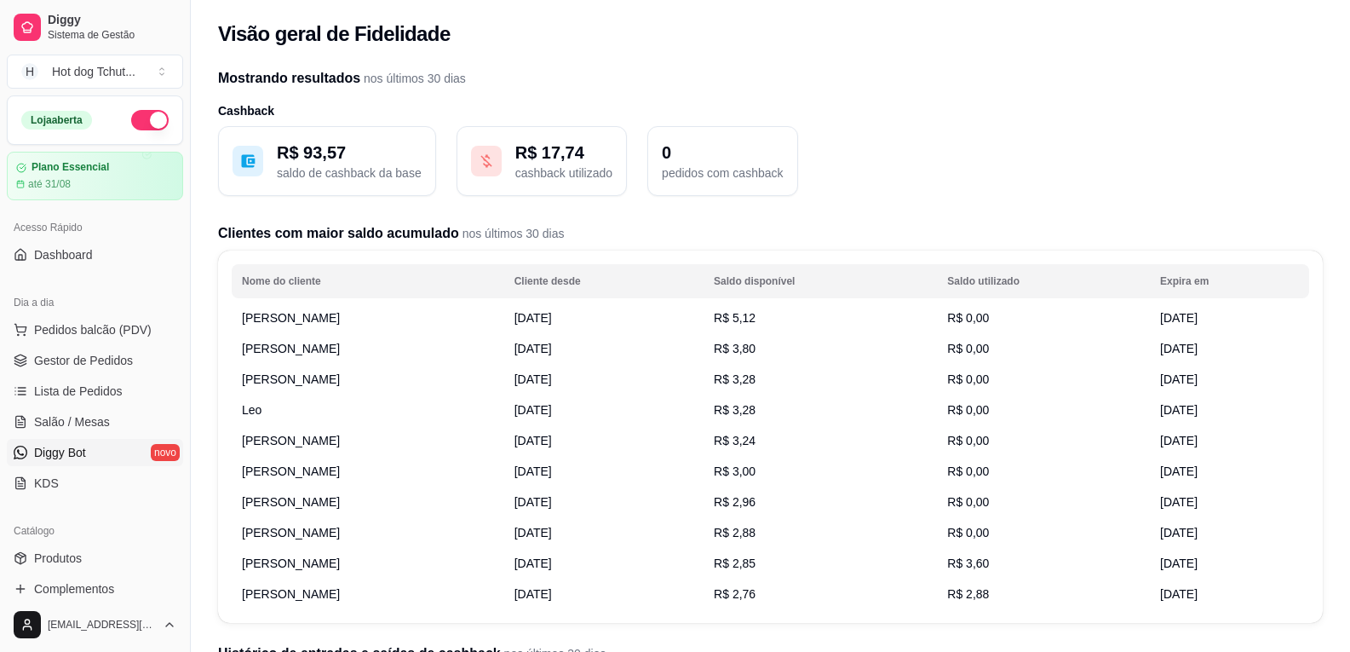
click at [102, 455] on link "Diggy Bot novo" at bounding box center [95, 452] width 176 height 27
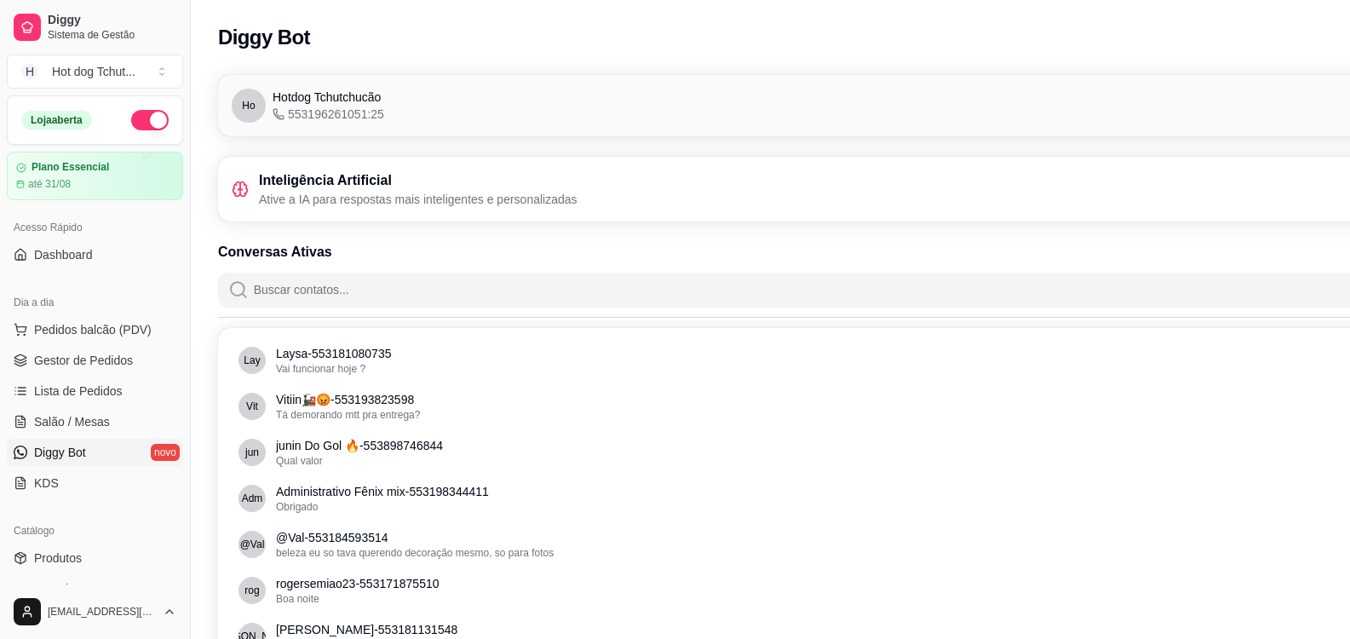
click at [320, 196] on p "Ative a IA para respostas mais inteligentes e personalizadas" at bounding box center [418, 199] width 319 height 17
click at [242, 189] on icon at bounding box center [241, 188] width 4 height 3
click at [70, 71] on div "Hot dog Tchut ..." at bounding box center [93, 71] width 83 height 17
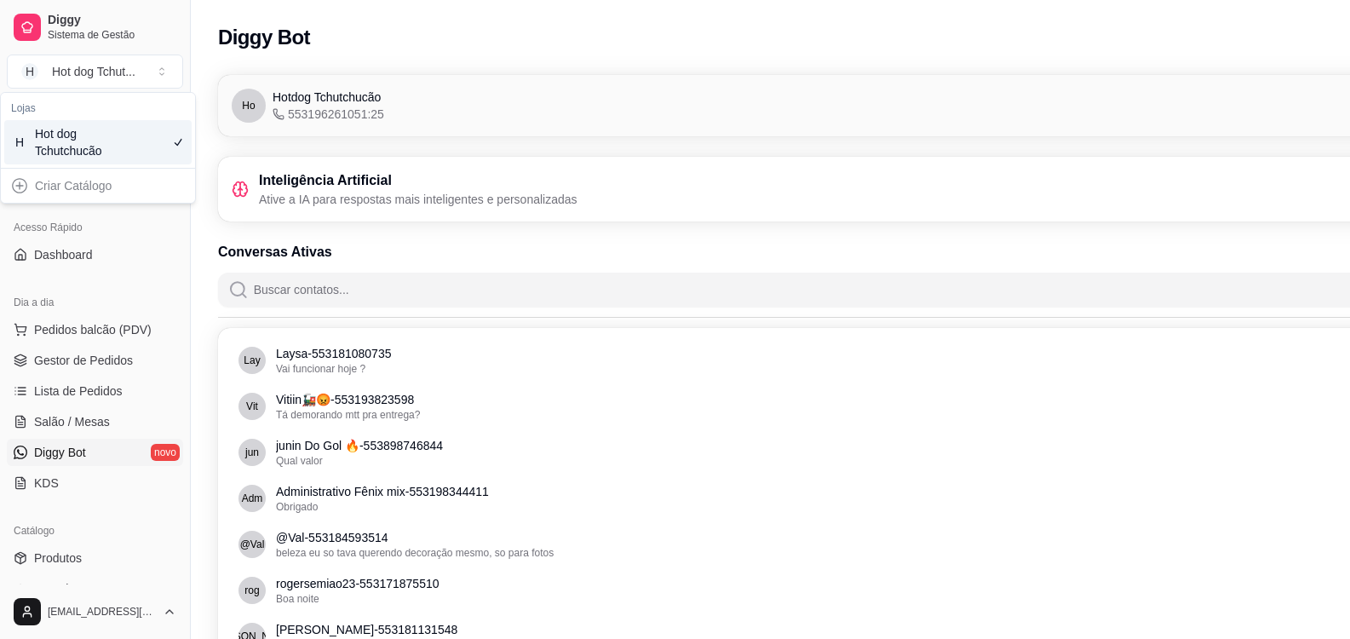
click at [111, 143] on div "Hot dog Tchutchucão" at bounding box center [73, 142] width 77 height 34
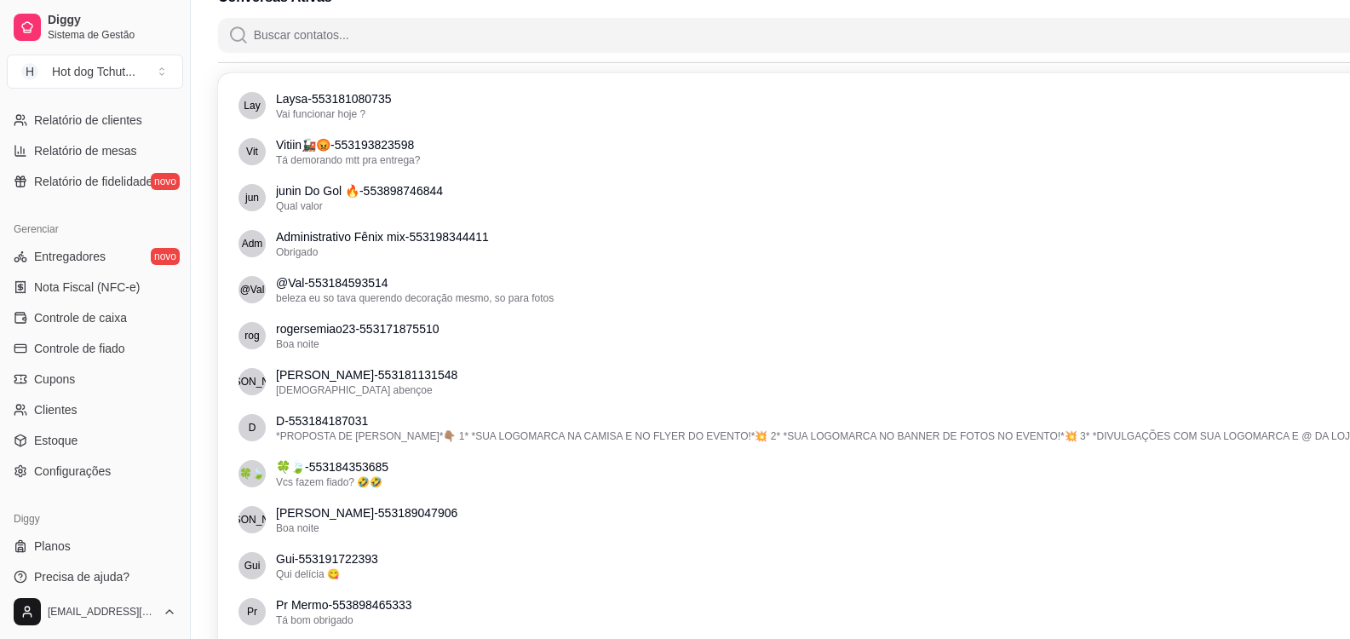
scroll to position [256, 0]
click at [112, 383] on link "Cupons" at bounding box center [95, 379] width 176 height 27
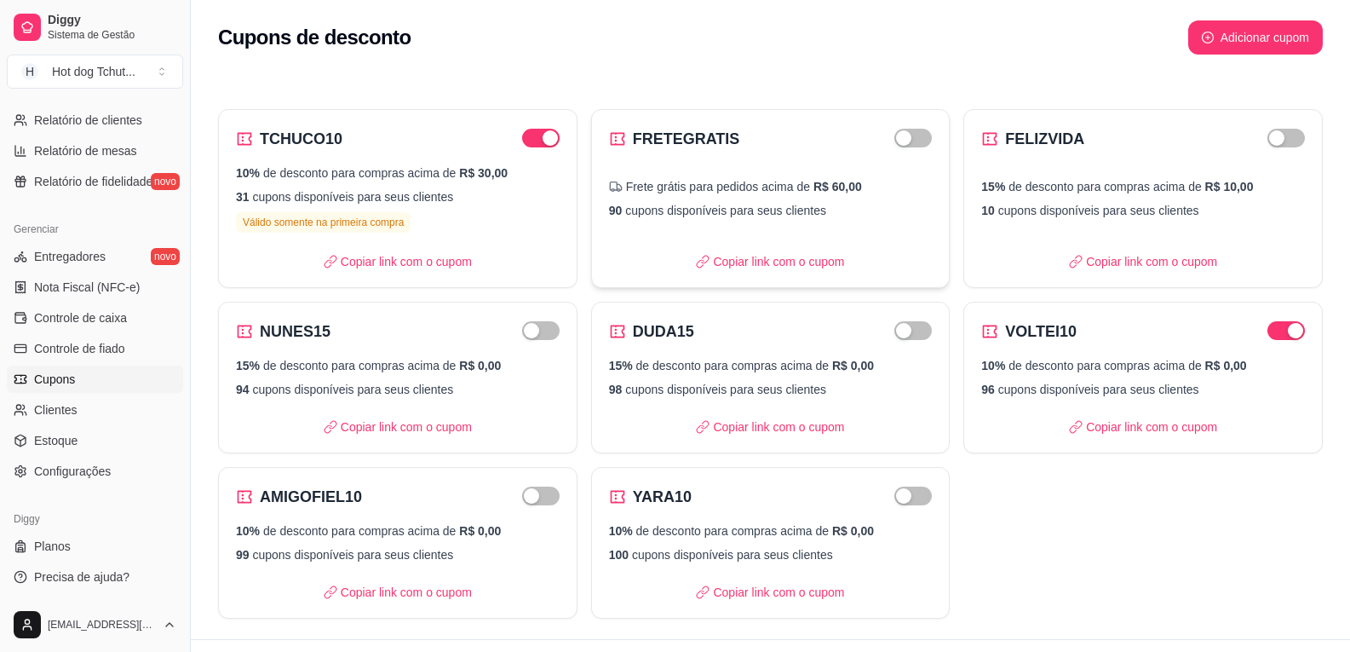
click at [841, 190] on span "R$ 60,00" at bounding box center [838, 186] width 49 height 17
select select "FREE_DELIVERY_FEE"
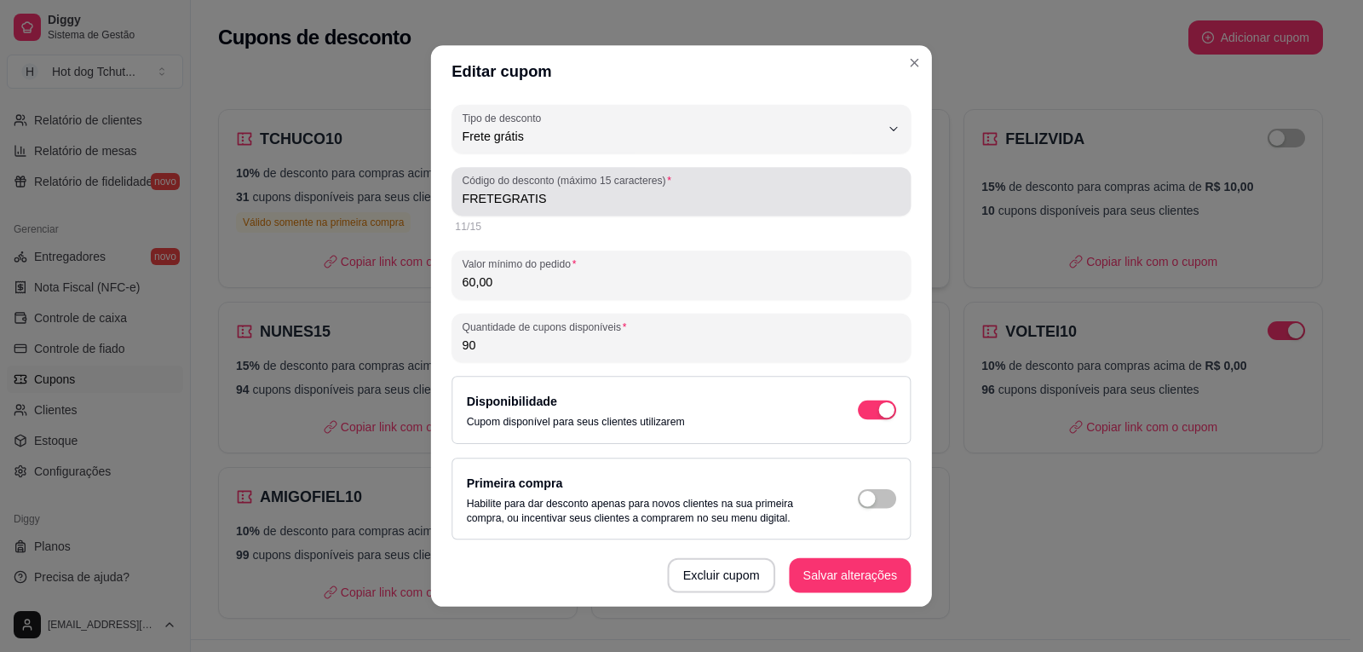
scroll to position [16, 0]
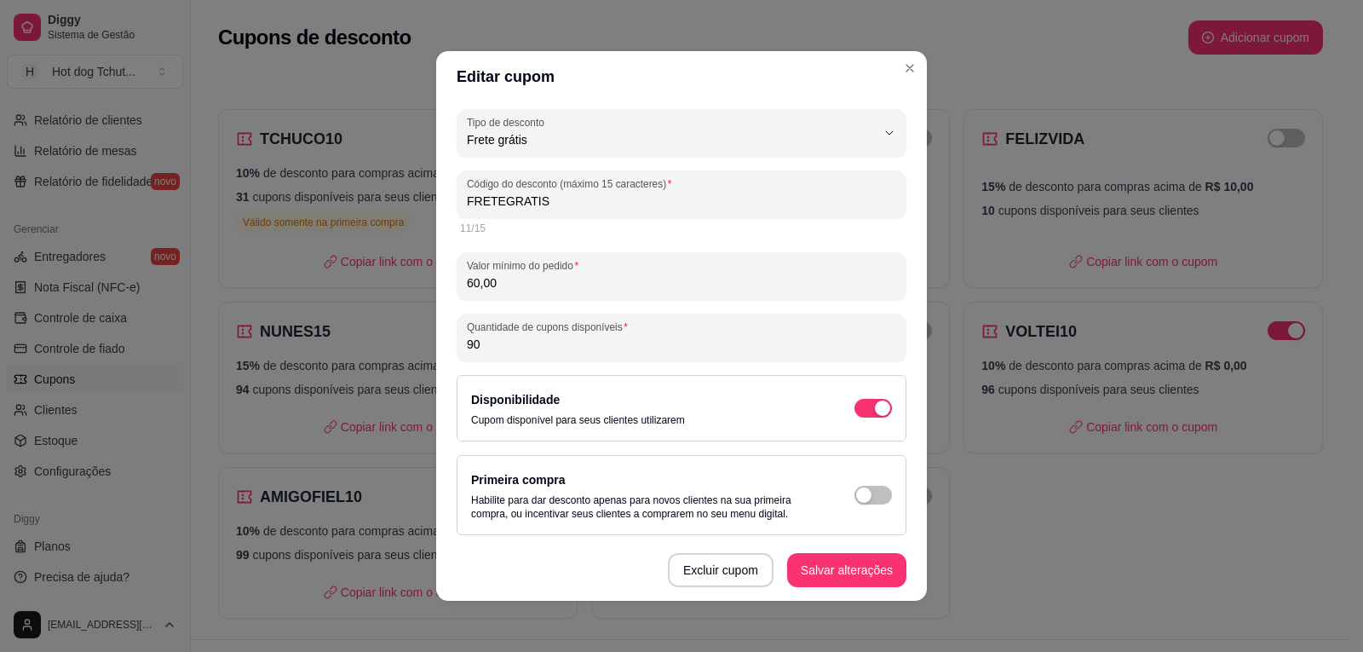
click at [469, 285] on input "60,00" at bounding box center [681, 282] width 429 height 17
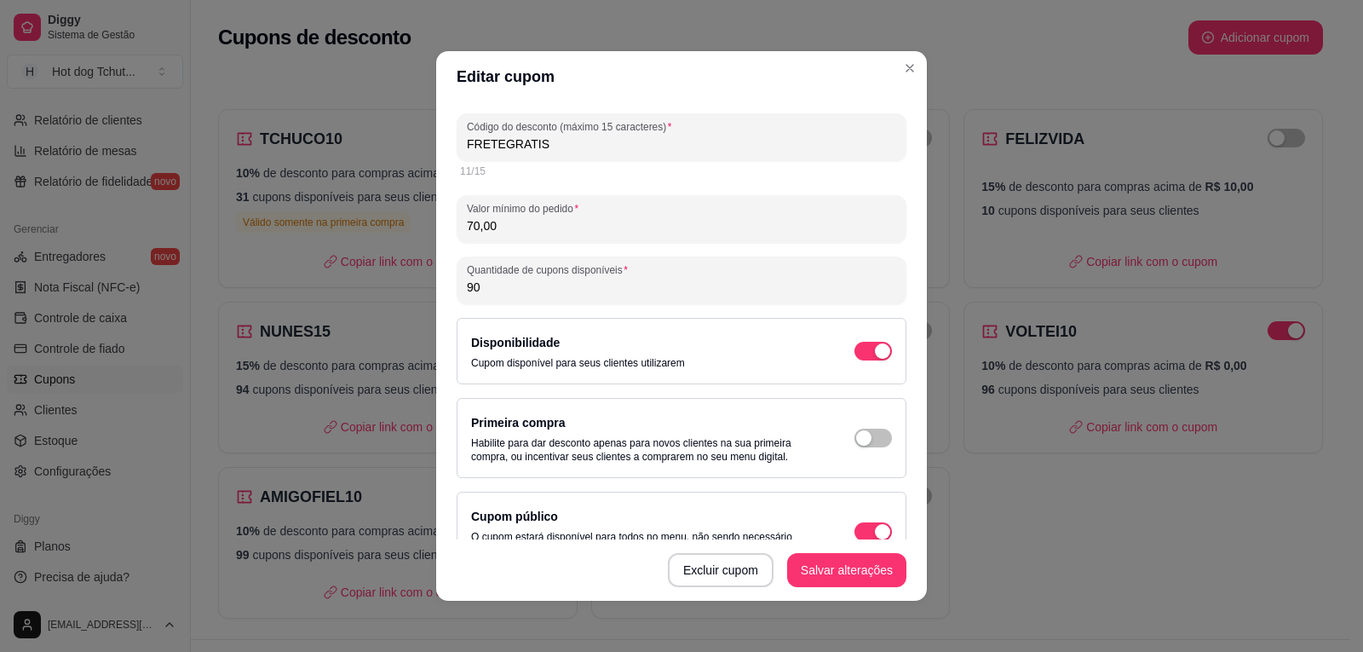
scroll to position [96, 0]
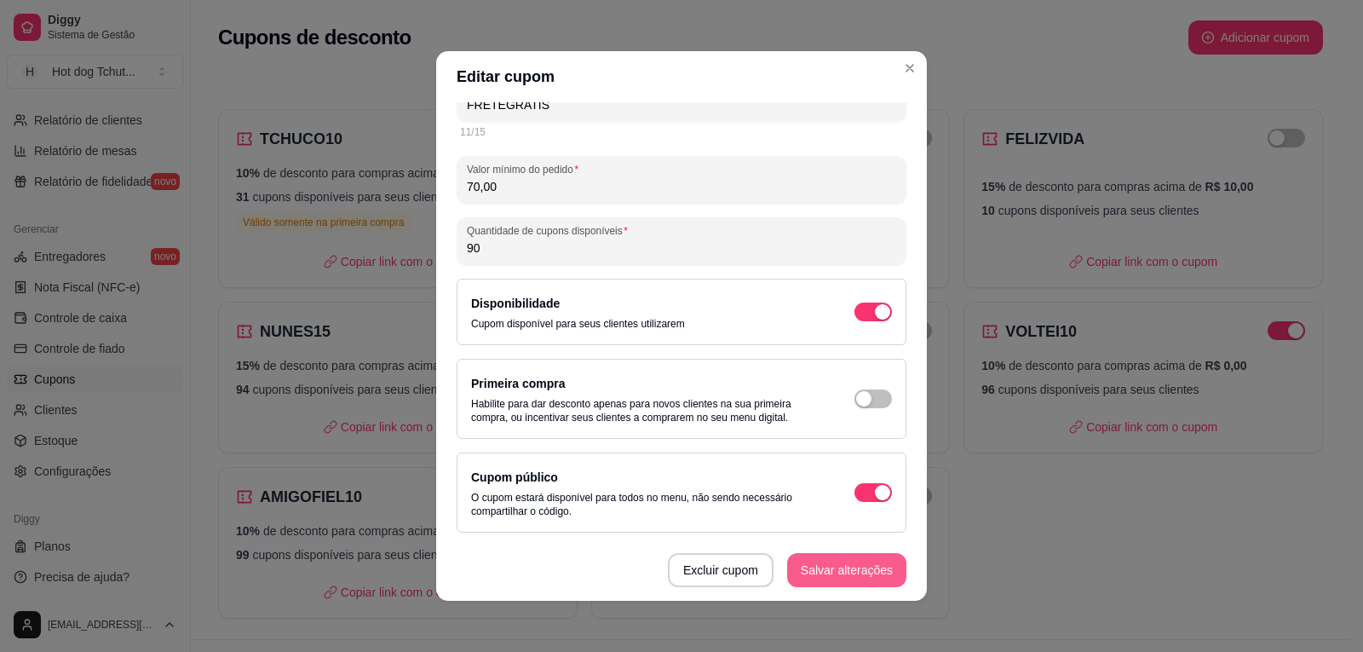
type input "70,00"
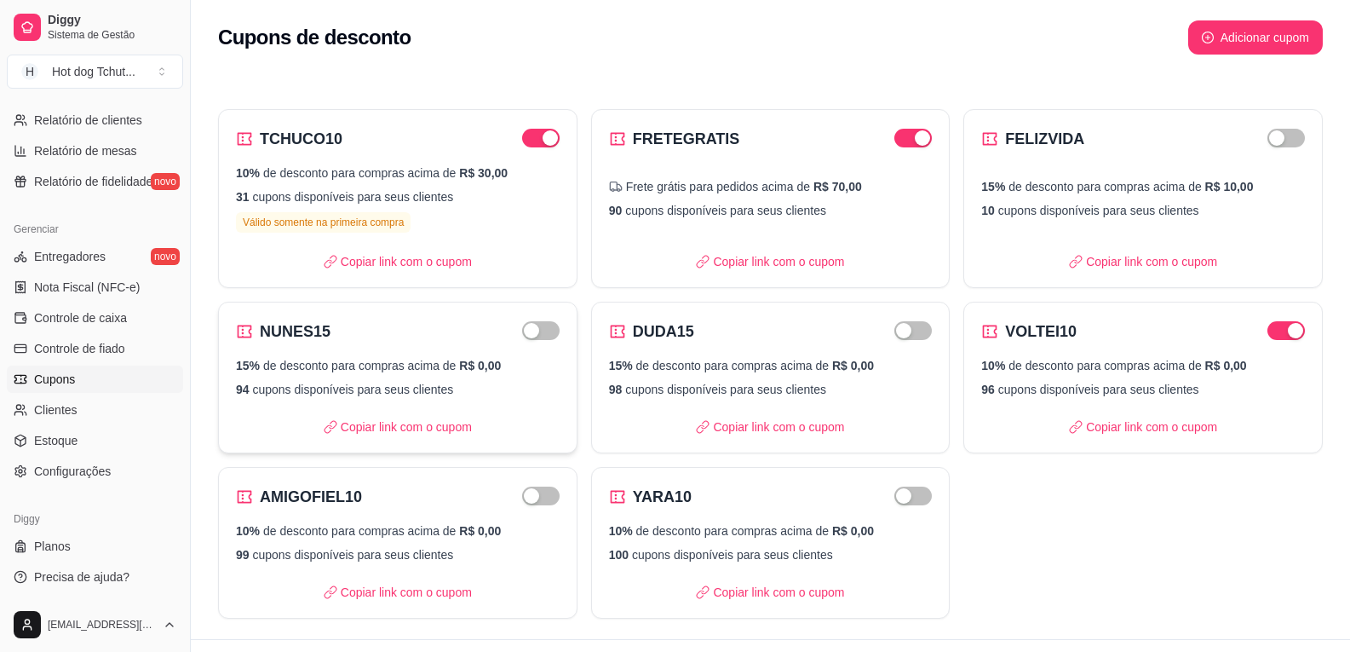
drag, startPoint x: 308, startPoint y: 331, endPoint x: 295, endPoint y: 334, distance: 13.0
click at [295, 334] on h2 "NUNES15" at bounding box center [295, 332] width 71 height 24
select select "PERCENTAGE"
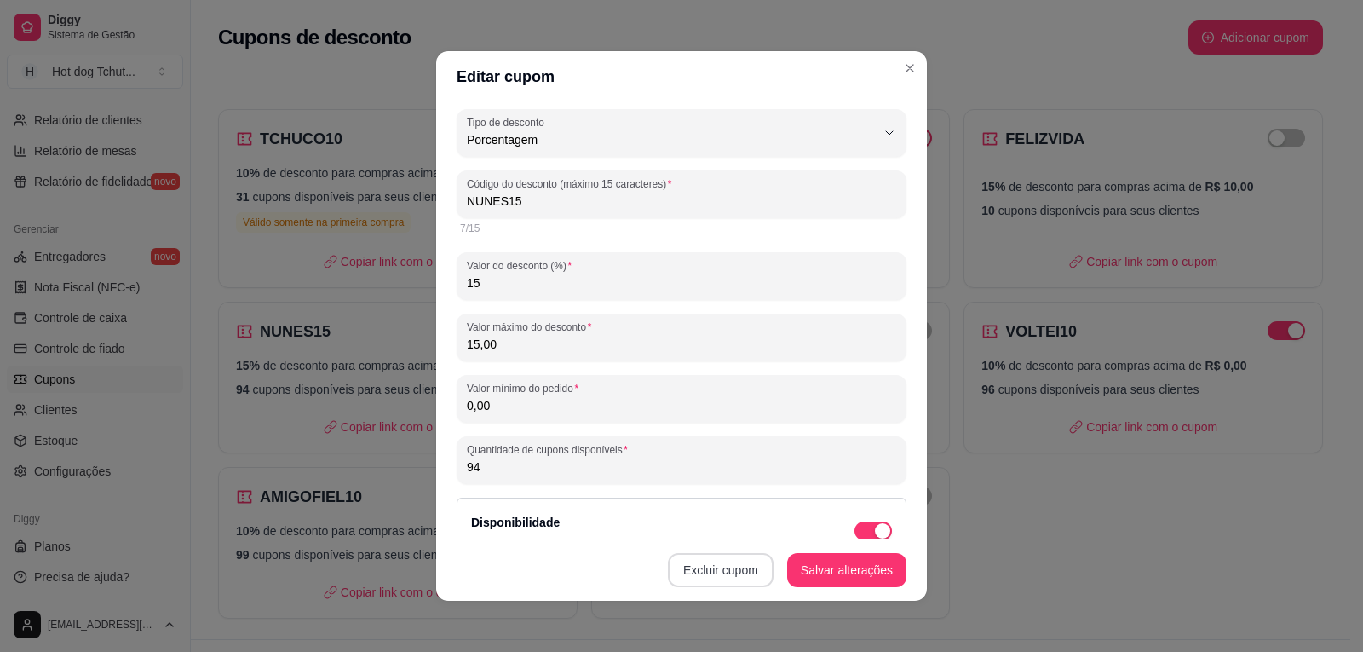
click at [738, 574] on button "Excluir cupom" at bounding box center [721, 570] width 106 height 34
click at [744, 515] on button "Sim" at bounding box center [757, 527] width 68 height 34
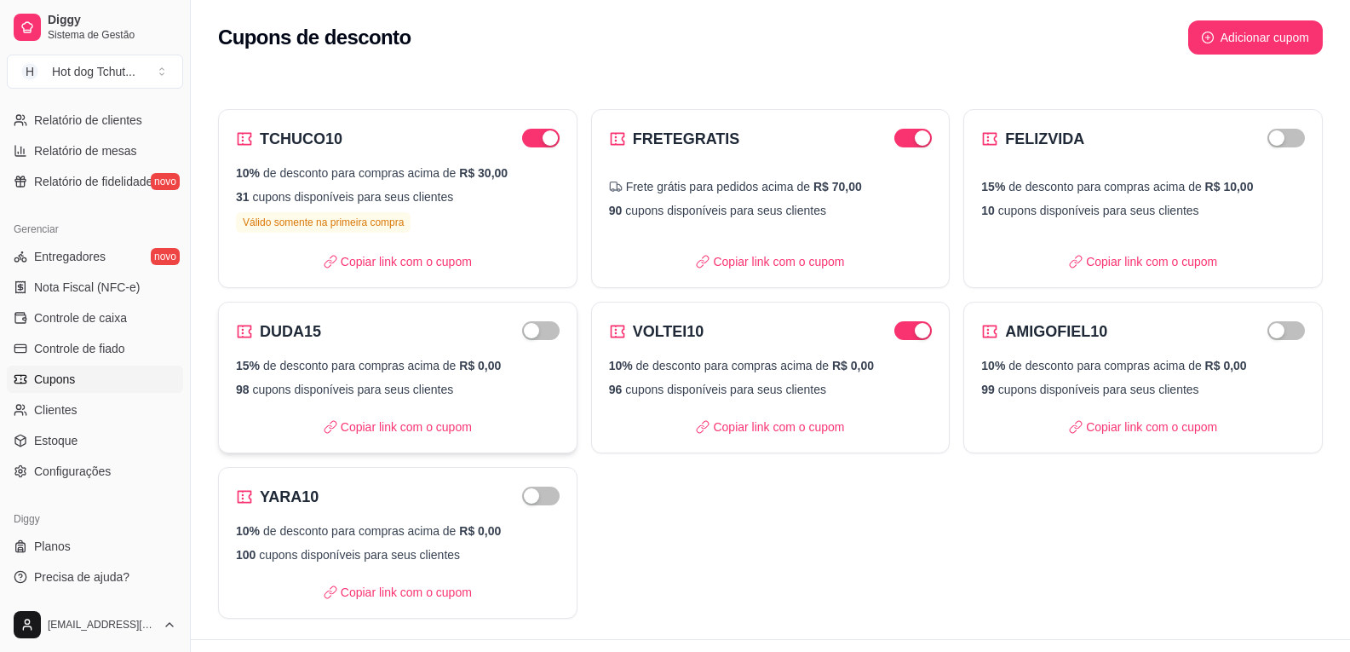
drag, startPoint x: 495, startPoint y: 332, endPoint x: 486, endPoint y: 327, distance: 10.7
click at [486, 327] on div "DUDA15" at bounding box center [398, 332] width 324 height 24
select select "PERCENTAGE"
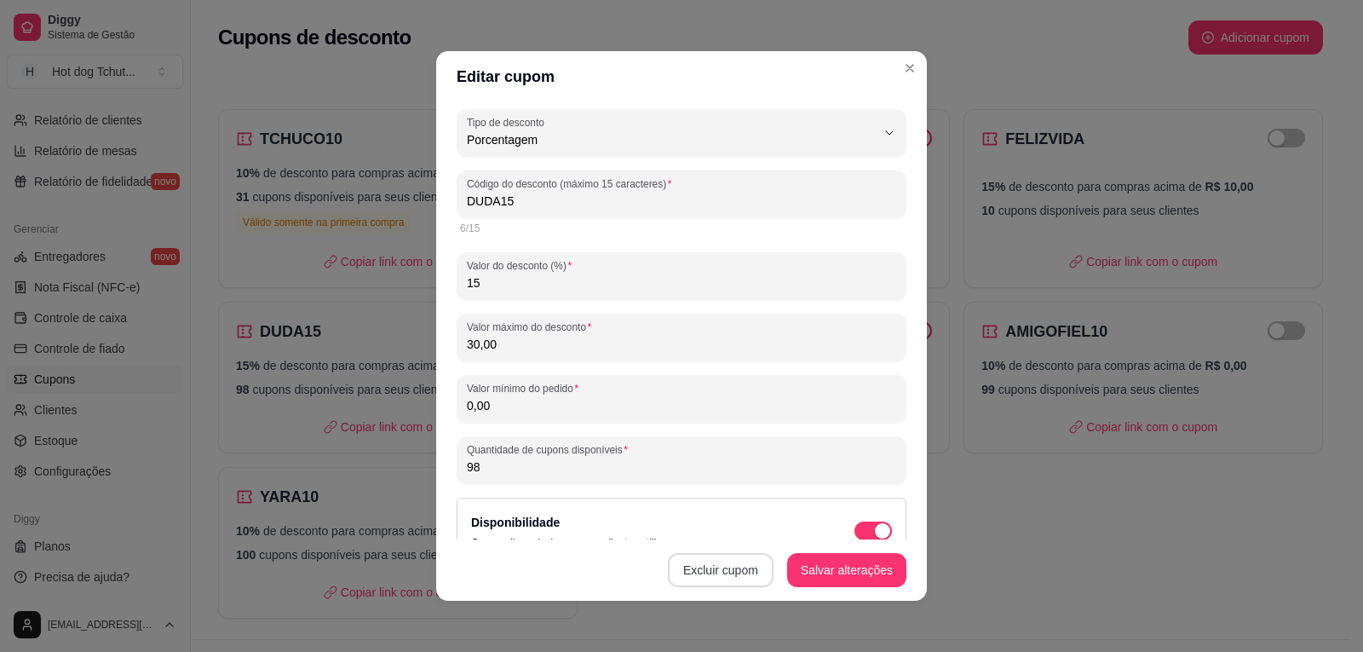
click at [700, 564] on button "Excluir cupom" at bounding box center [721, 570] width 106 height 34
click at [760, 533] on button "Sim" at bounding box center [756, 527] width 66 height 33
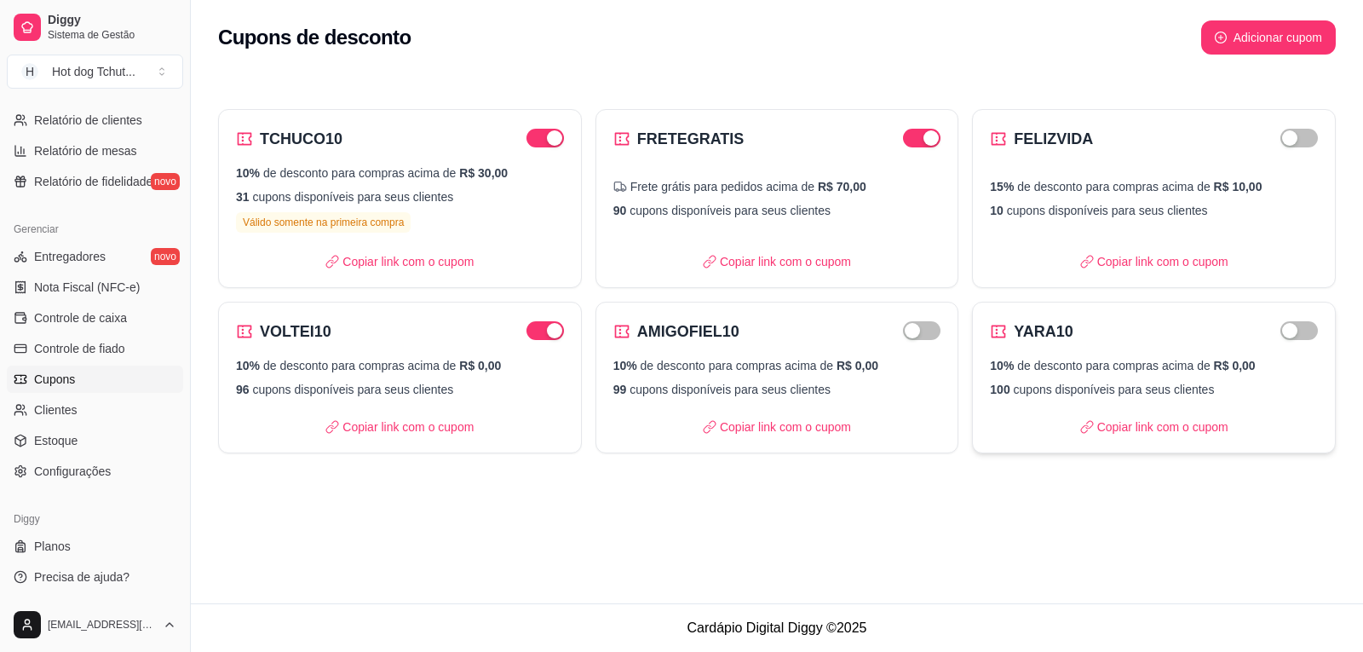
drag, startPoint x: 1055, startPoint y: 342, endPoint x: 1109, endPoint y: 398, distance: 77.7
click at [1109, 398] on div "YARA10 10% de desconto para compras acima de R$ 0,00 100 cupons disponíveis par…" at bounding box center [1154, 378] width 364 height 152
select select "PERCENTAGE"
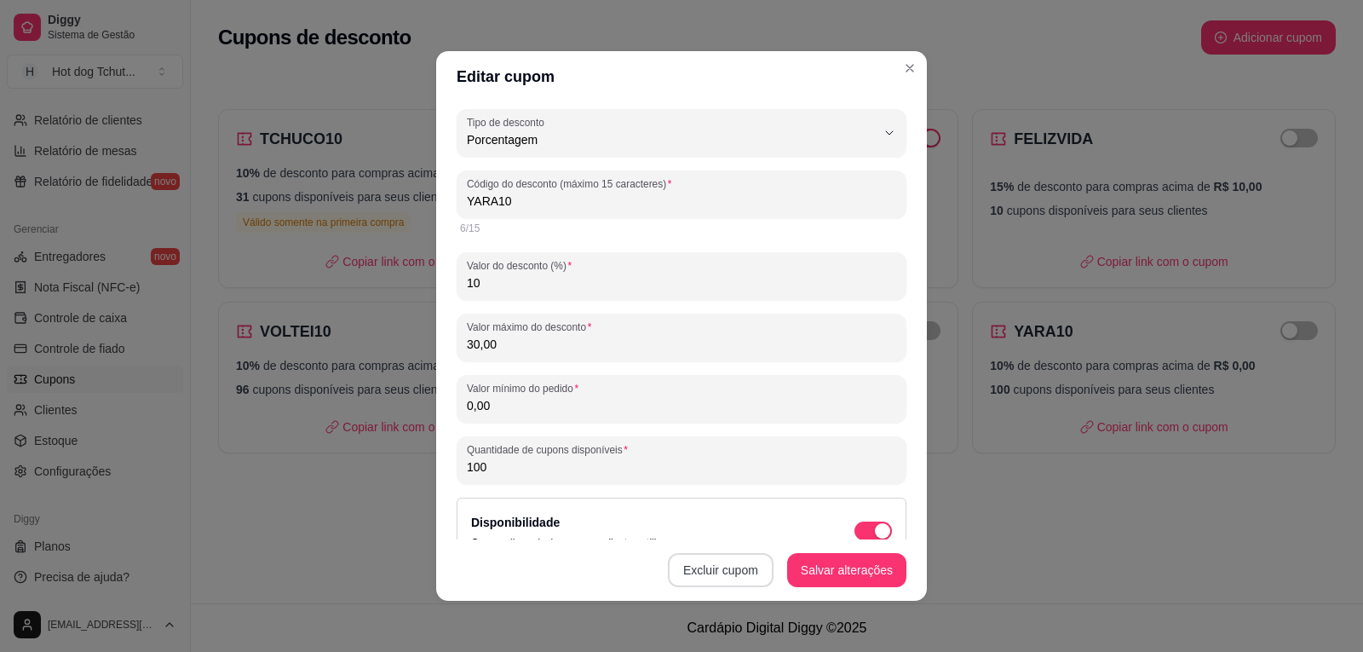
click at [740, 579] on button "Excluir cupom" at bounding box center [721, 570] width 106 height 34
click at [765, 533] on button "Sim" at bounding box center [757, 527] width 68 height 34
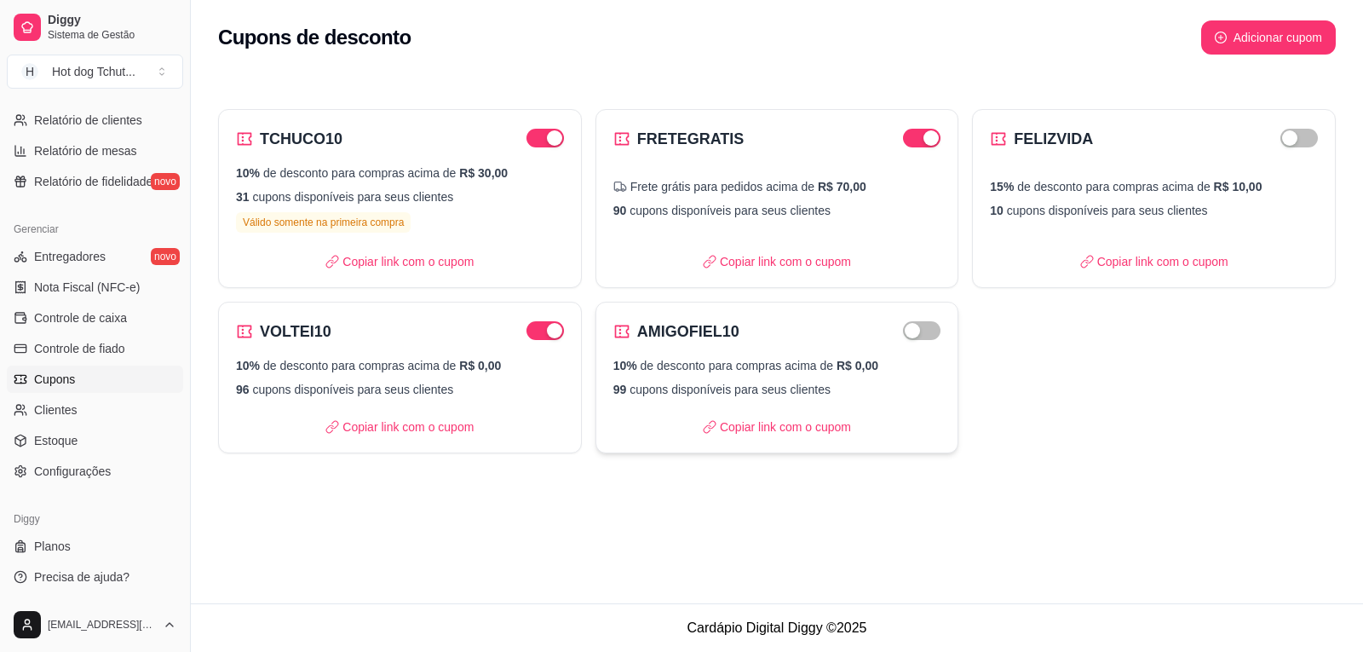
drag, startPoint x: 752, startPoint y: 355, endPoint x: 667, endPoint y: 363, distance: 85.5
click at [667, 363] on p "10% de desconto para compras acima de R$ 0,00" at bounding box center [777, 365] width 328 height 17
select select "PERCENTAGE"
click at [468, 397] on p "96 cupons disponíveis para seus clientes" at bounding box center [400, 389] width 328 height 17
select select "PERCENTAGE"
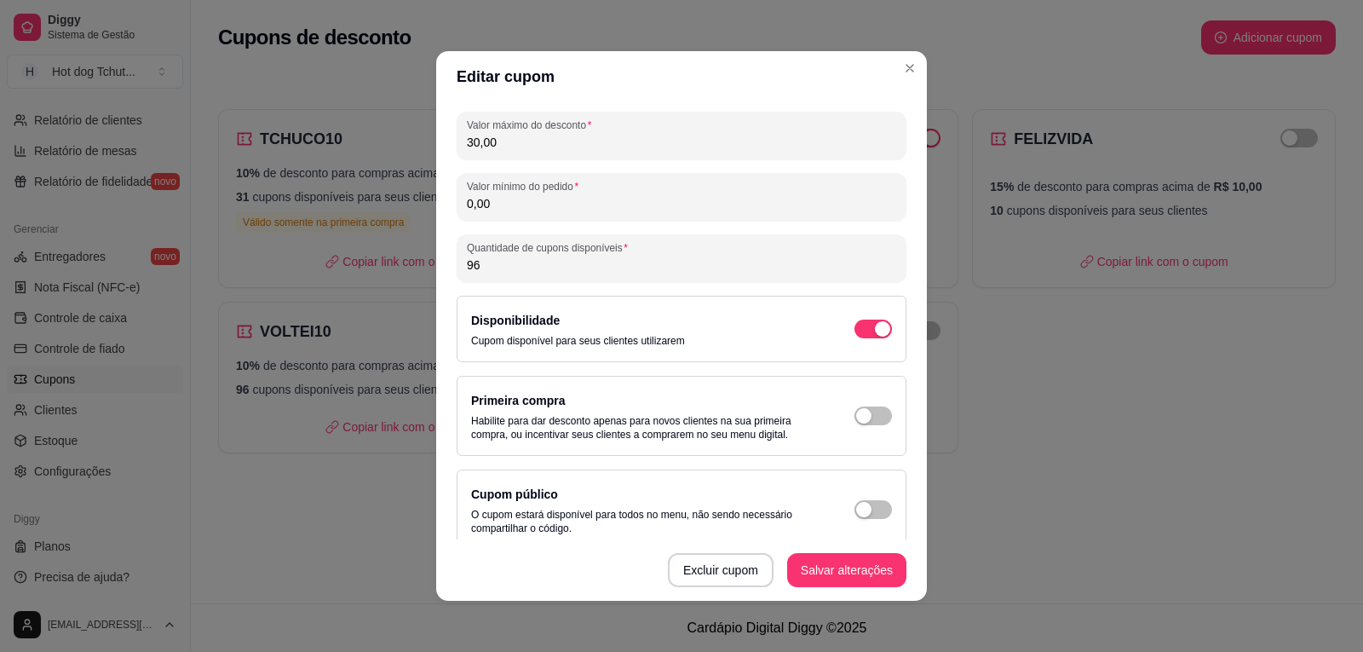
scroll to position [219, 0]
